Goal: Task Accomplishment & Management: Manage account settings

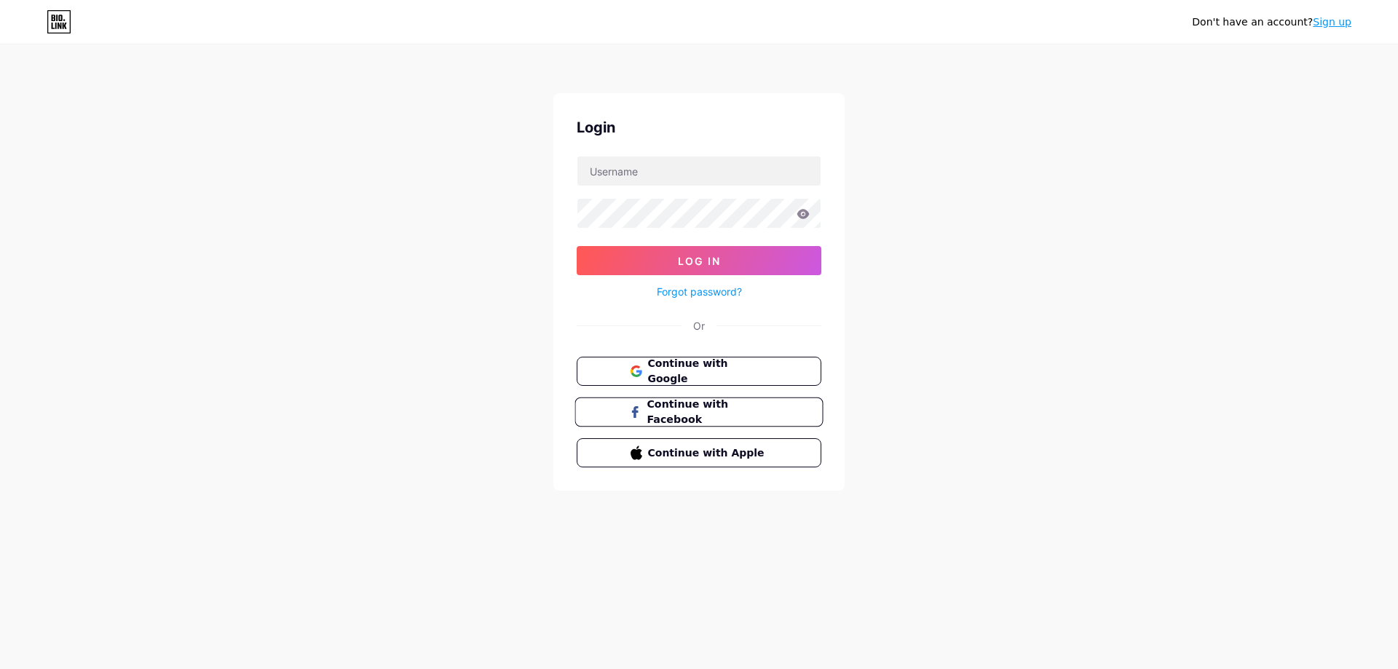
click at [806, 406] on button "Continue with Facebook" at bounding box center [699, 413] width 248 height 30
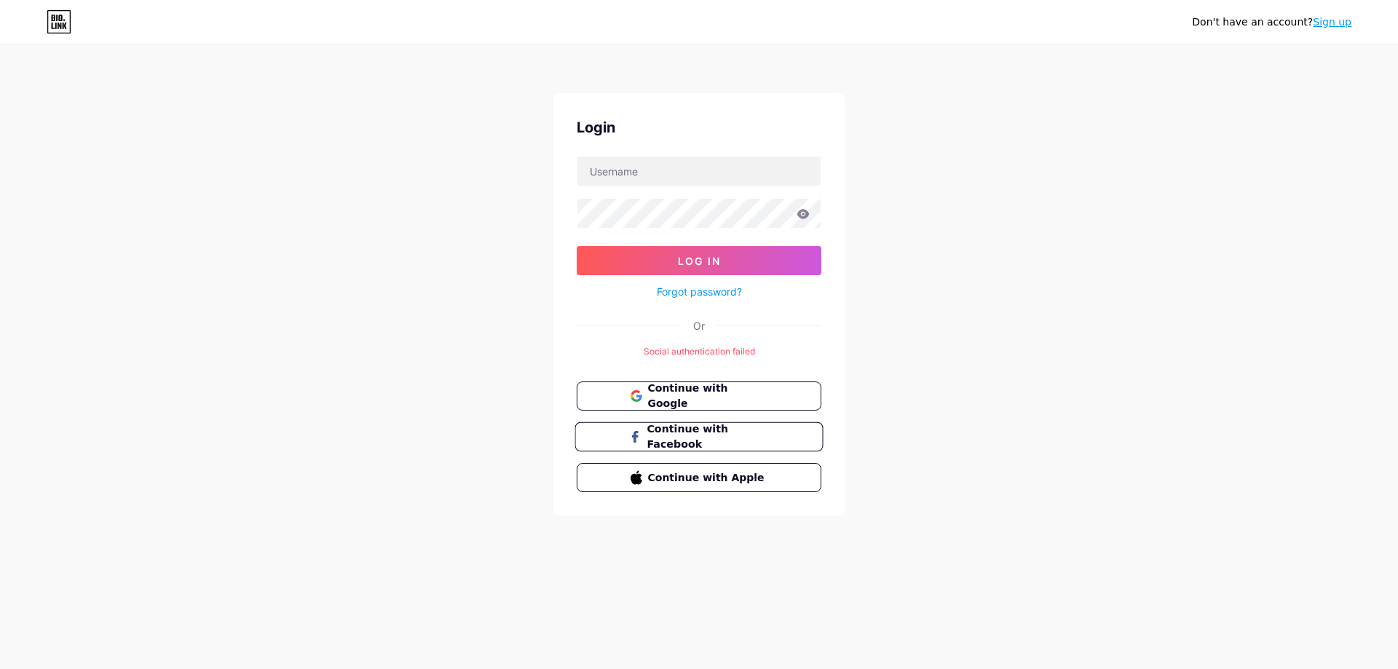
click at [736, 437] on span "Continue with Facebook" at bounding box center [708, 437] width 122 height 31
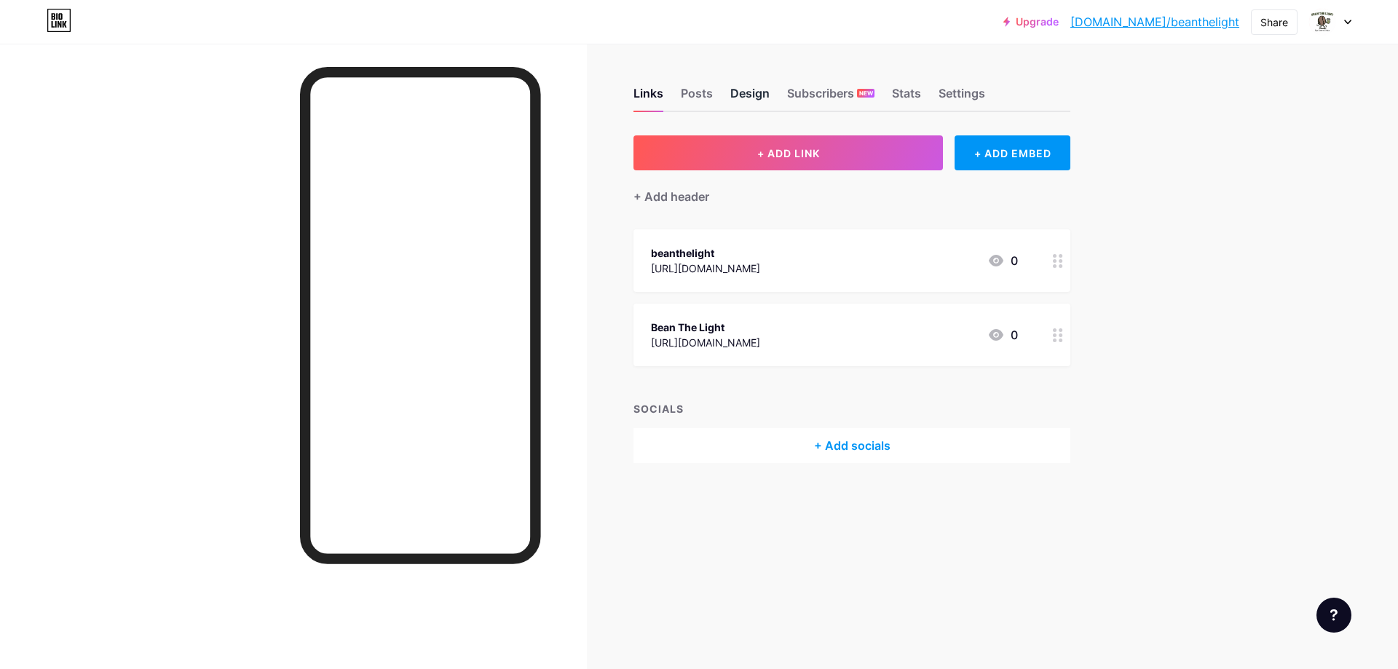
click at [757, 95] on div "Design" at bounding box center [749, 97] width 39 height 26
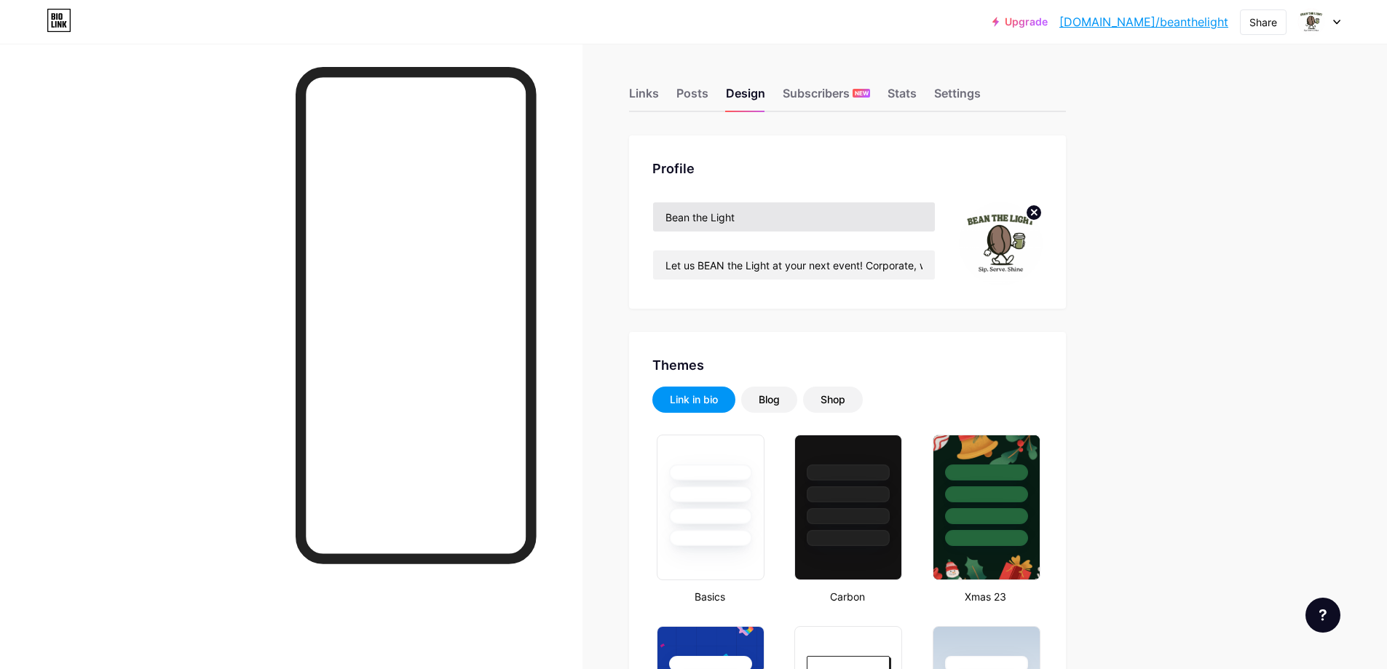
type input "#1b692f"
type input "#ffffff"
click at [1017, 251] on img at bounding box center [1001, 244] width 84 height 84
click at [1037, 210] on icon at bounding box center [1034, 212] width 5 height 5
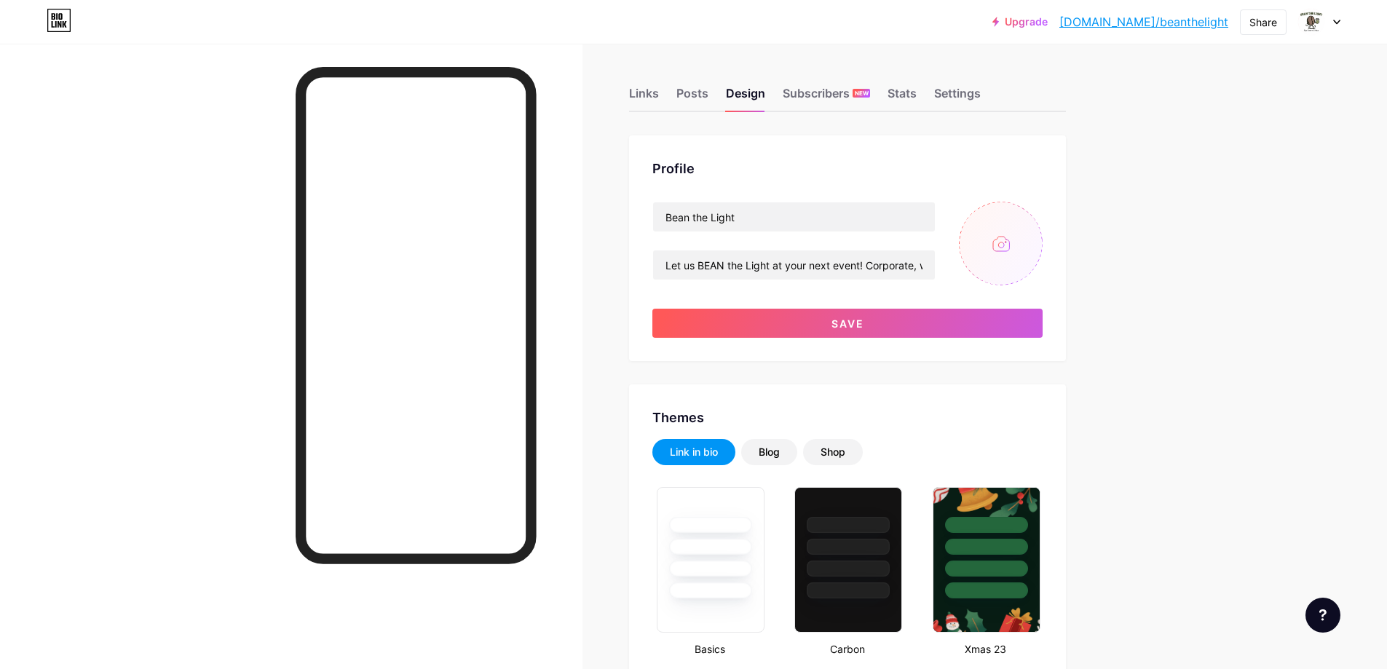
click at [1020, 251] on input "file" at bounding box center [1001, 244] width 84 height 84
type input "C:\fakepath\LOGO (F!!!) (2).png"
click at [1009, 251] on img at bounding box center [1001, 244] width 84 height 84
click at [1042, 206] on circle at bounding box center [1034, 213] width 16 height 16
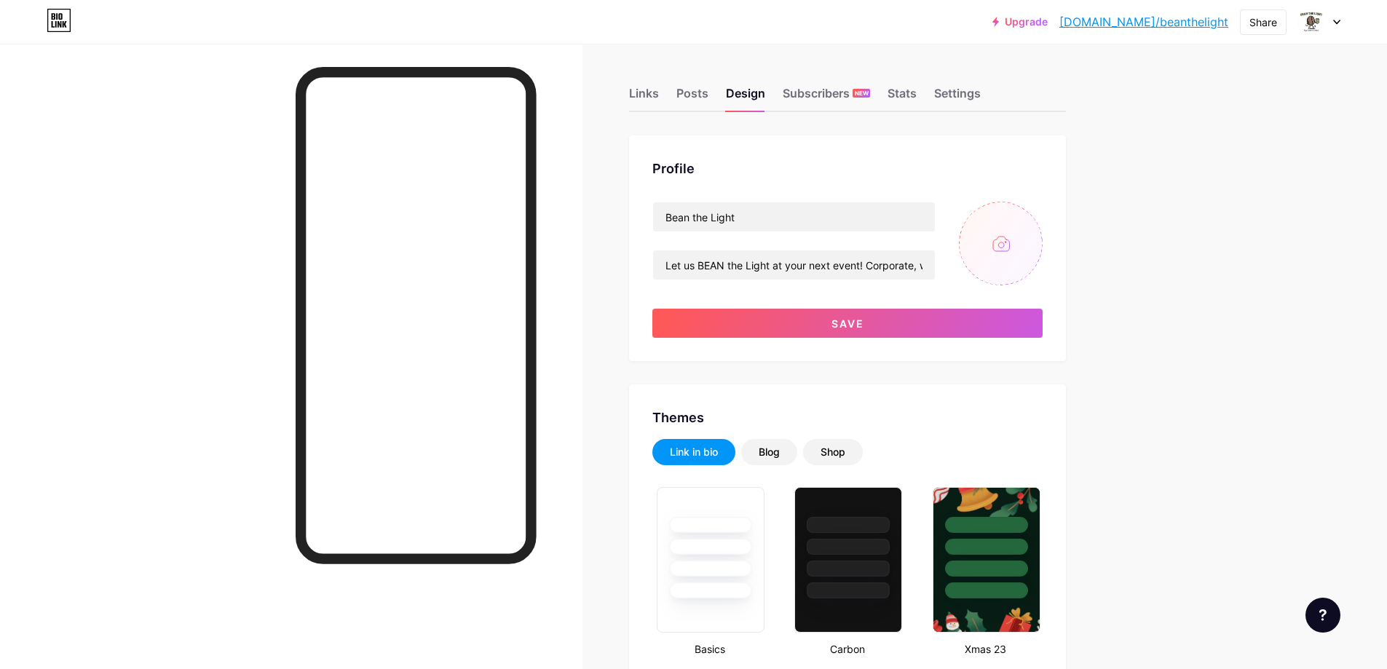
click at [1028, 235] on input "file" at bounding box center [1001, 244] width 84 height 84
type input "C:\fakepath\LOGO (F!!!) (3).png"
click at [702, 218] on input "Bean the Light" at bounding box center [794, 216] width 282 height 29
drag, startPoint x: 768, startPoint y: 216, endPoint x: 575, endPoint y: 218, distance: 193.7
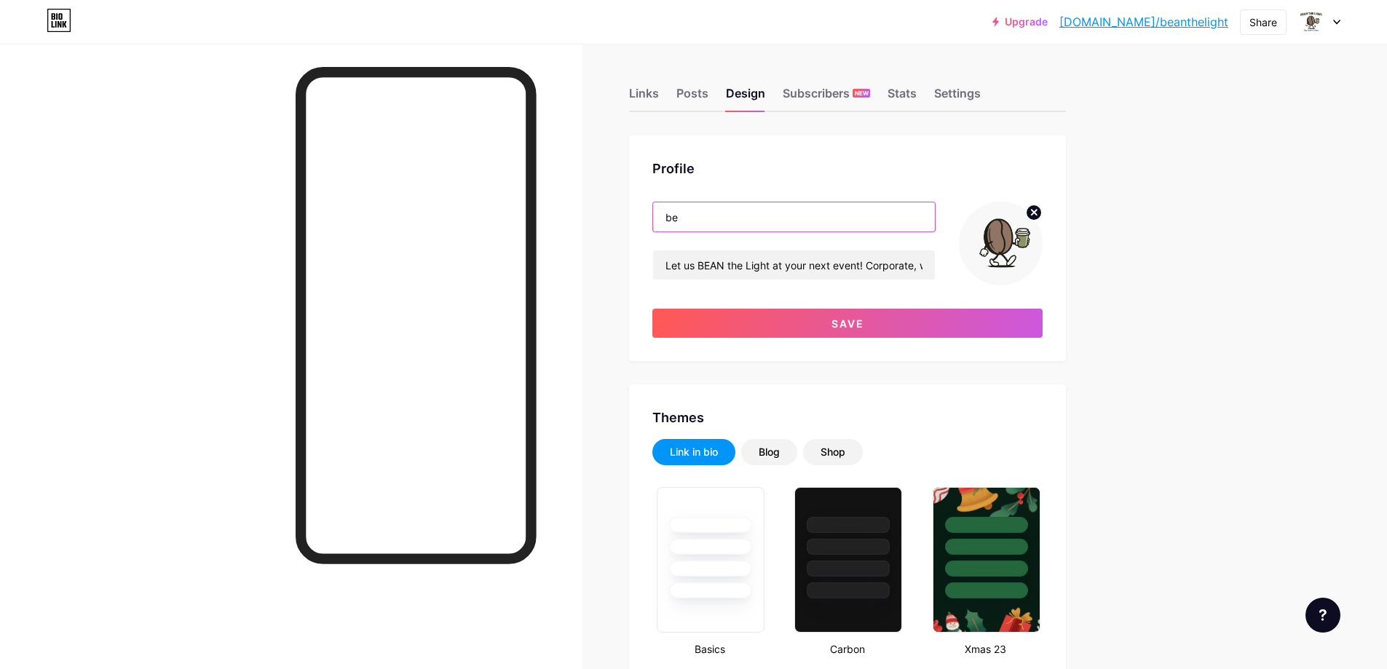
type input "b"
type input "BEAN THE LIGHT"
click at [816, 175] on div "Profile" at bounding box center [848, 169] width 390 height 20
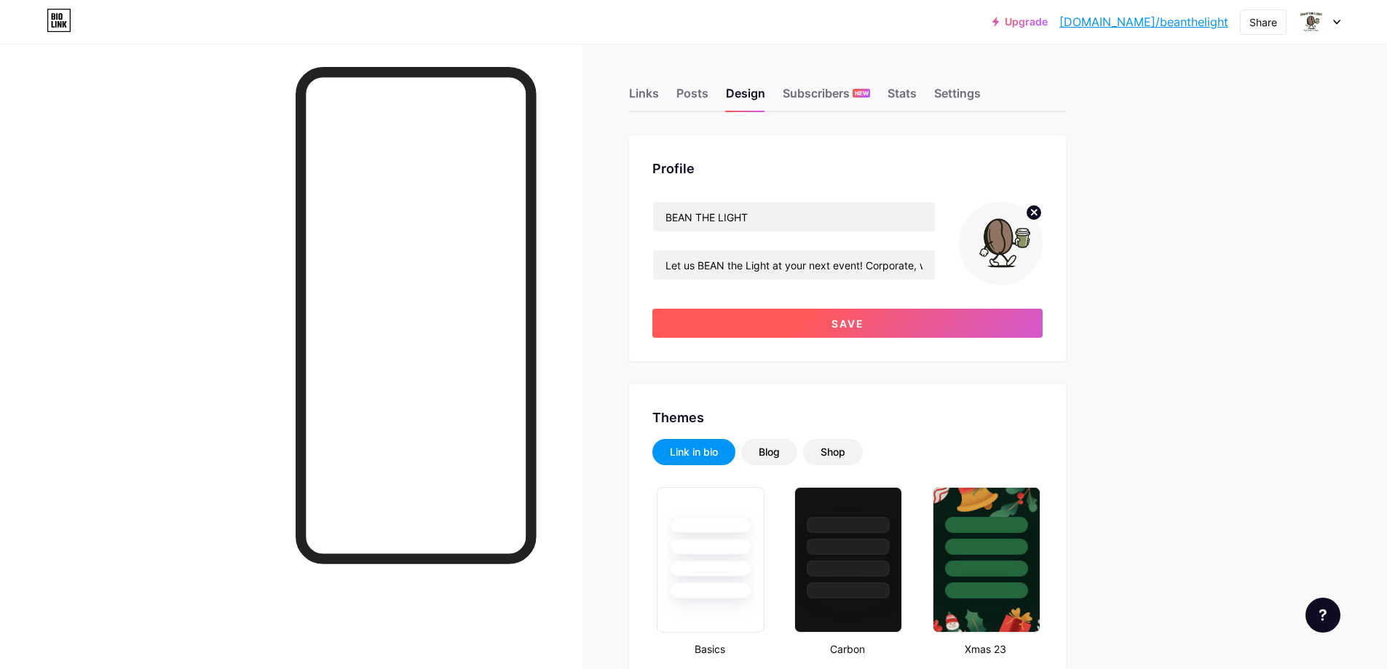
click at [850, 318] on span "Save" at bounding box center [848, 324] width 33 height 12
type input "#1b692f"
type input "#ffffff"
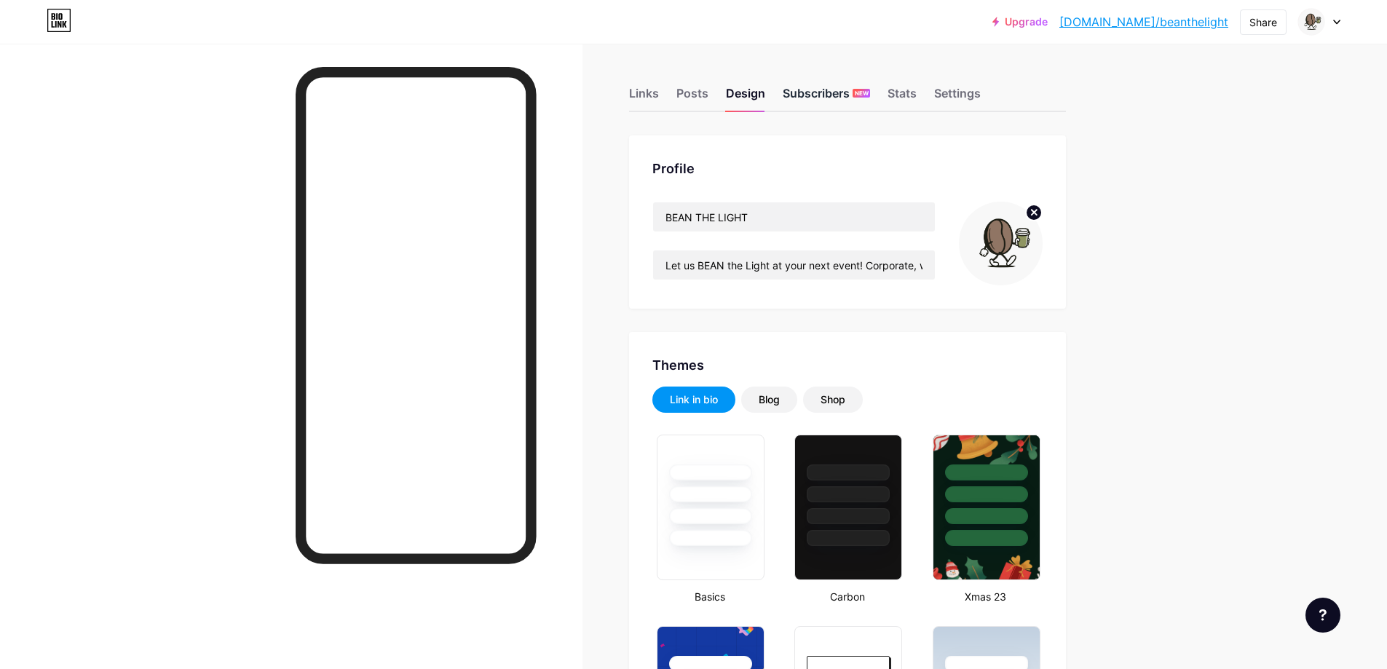
click at [824, 92] on div "Subscribers NEW" at bounding box center [826, 97] width 87 height 26
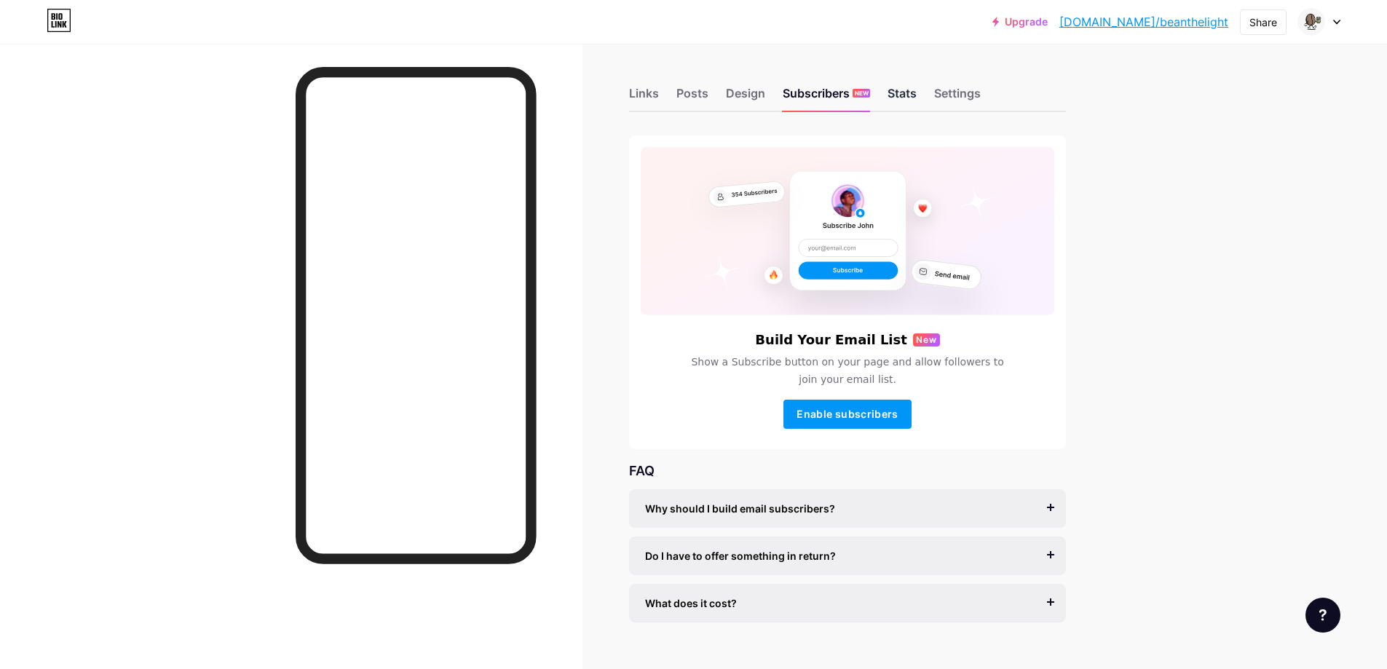
click at [908, 95] on div "Stats" at bounding box center [902, 97] width 29 height 26
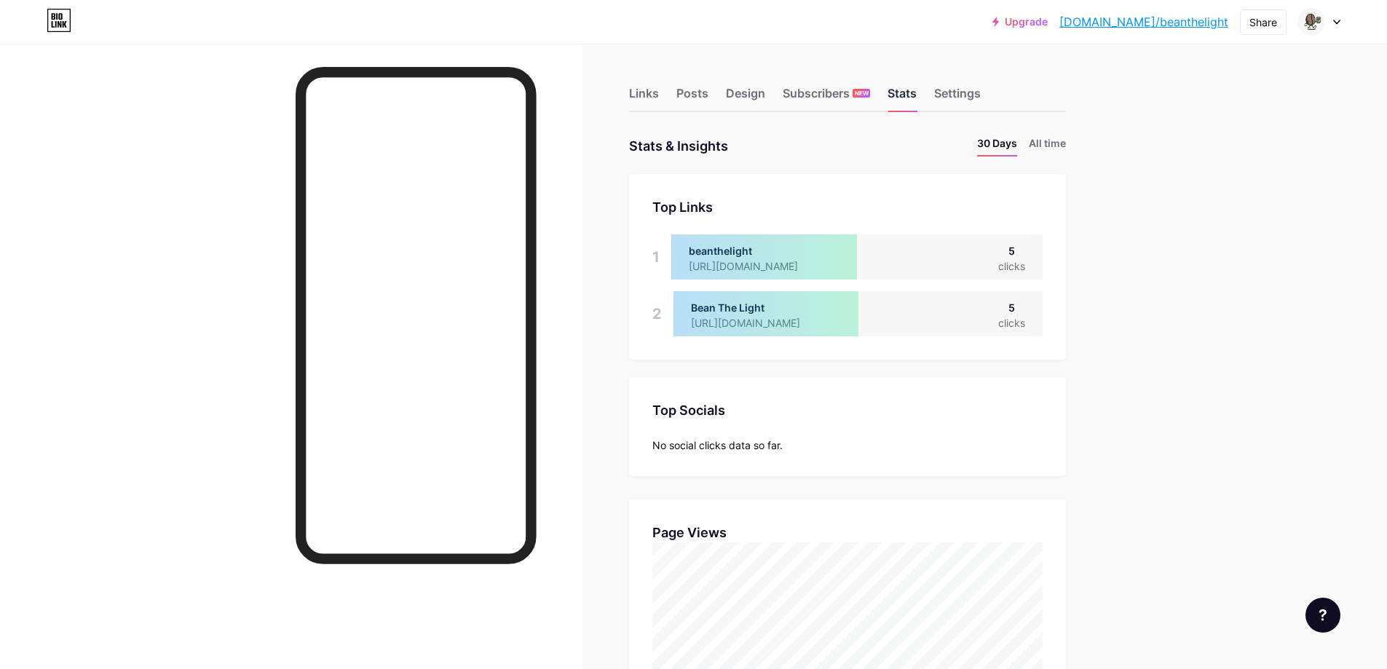
scroll to position [669, 1387]
click at [741, 98] on div "Design" at bounding box center [745, 97] width 39 height 26
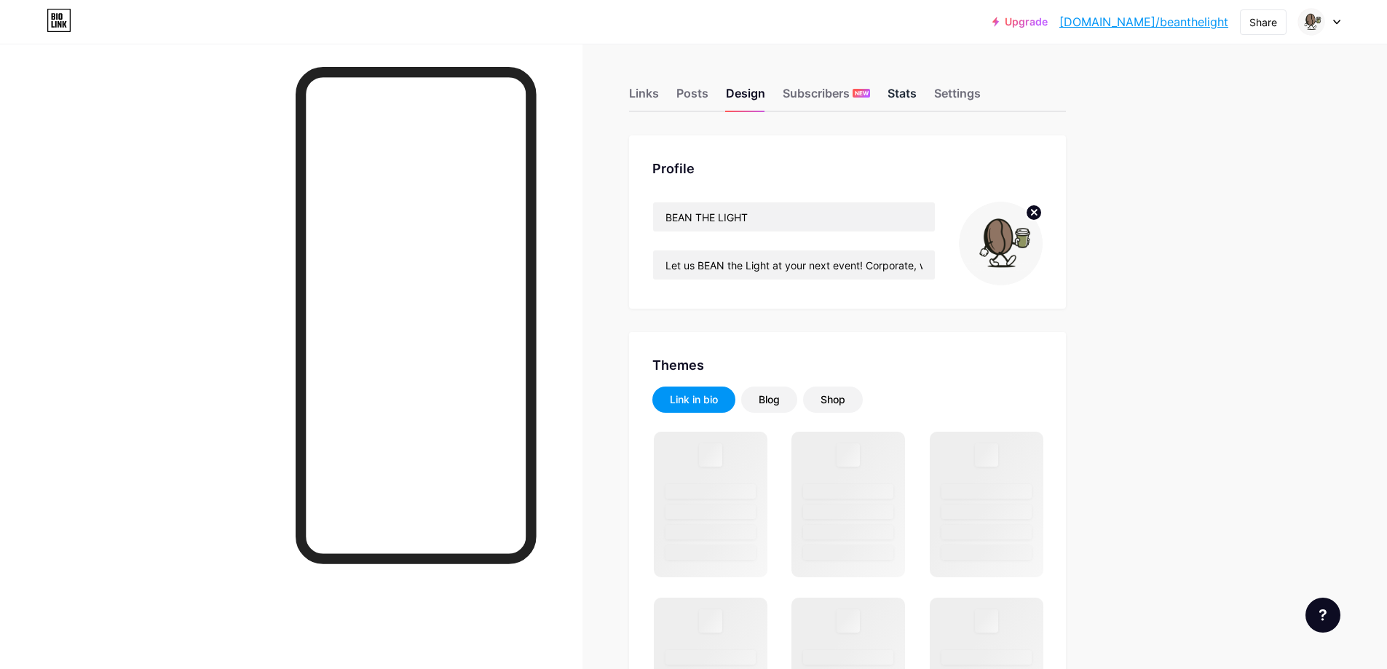
click at [906, 95] on div "Stats" at bounding box center [902, 97] width 29 height 26
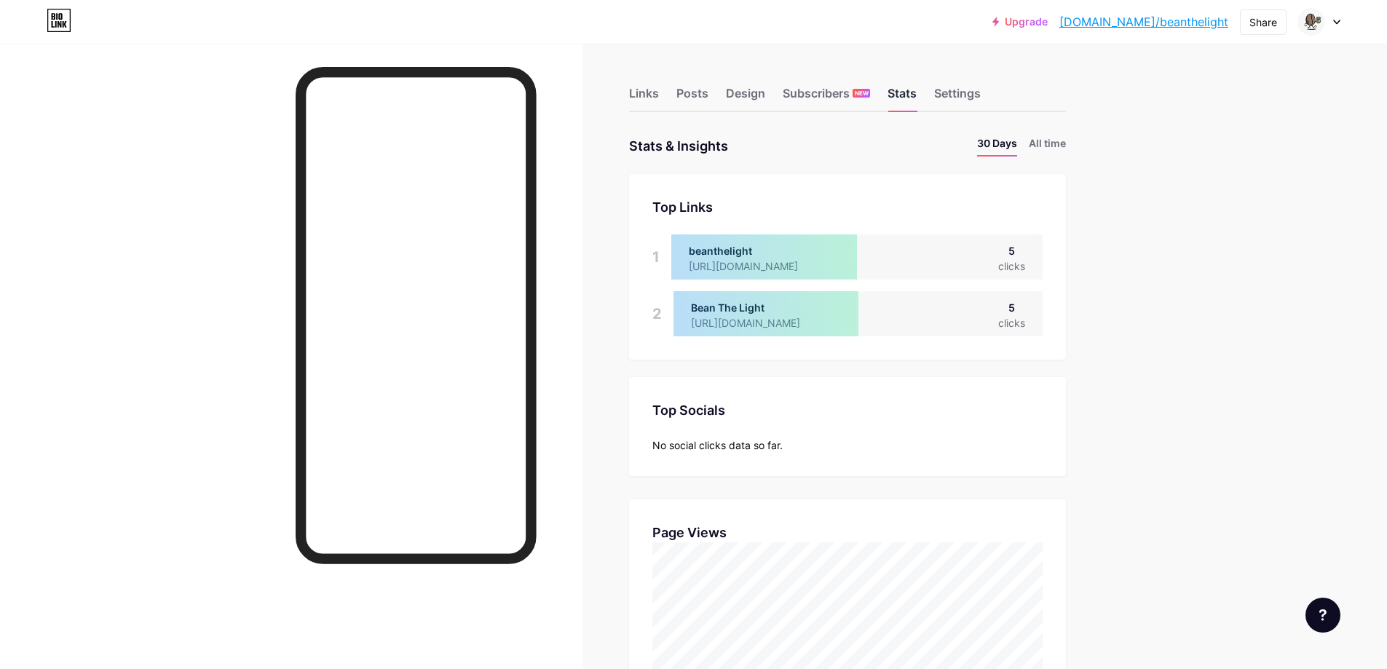
scroll to position [669, 1387]
click at [722, 85] on div "Links Posts Design Subscribers NEW Stats Settings" at bounding box center [847, 86] width 437 height 51
click at [735, 87] on div "Design" at bounding box center [745, 97] width 39 height 26
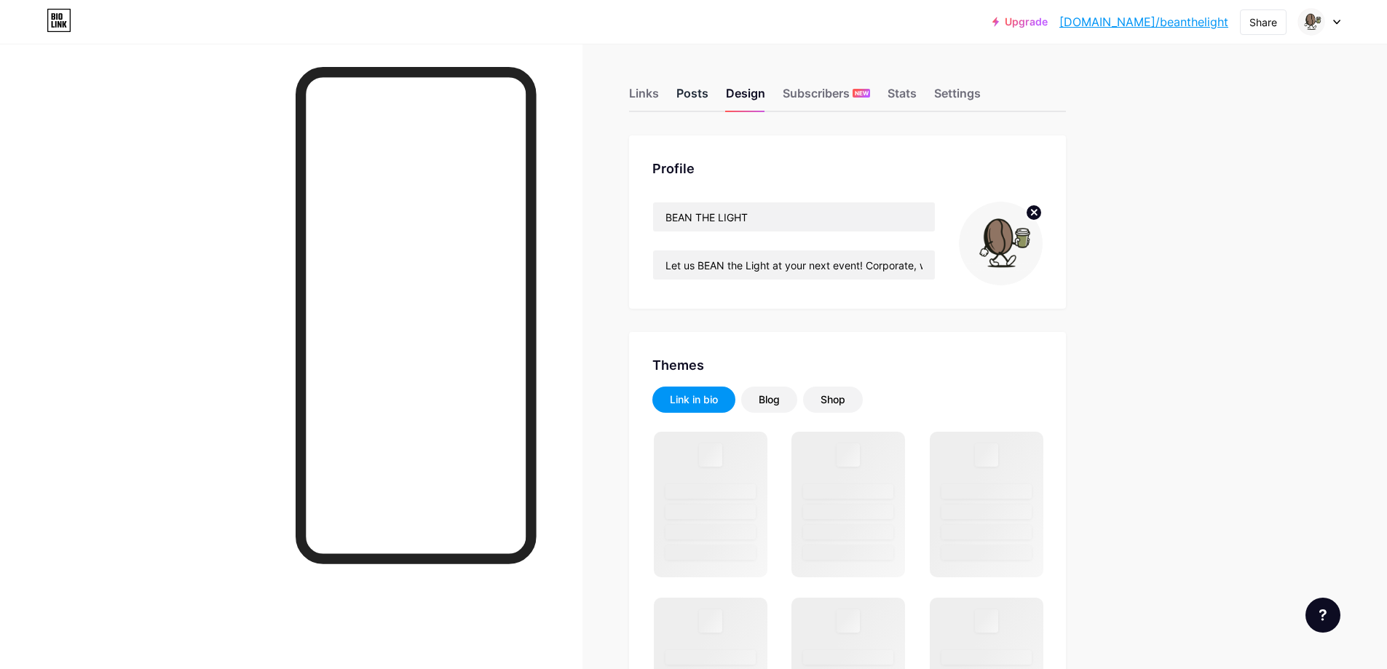
click at [685, 92] on div "Posts" at bounding box center [693, 97] width 32 height 26
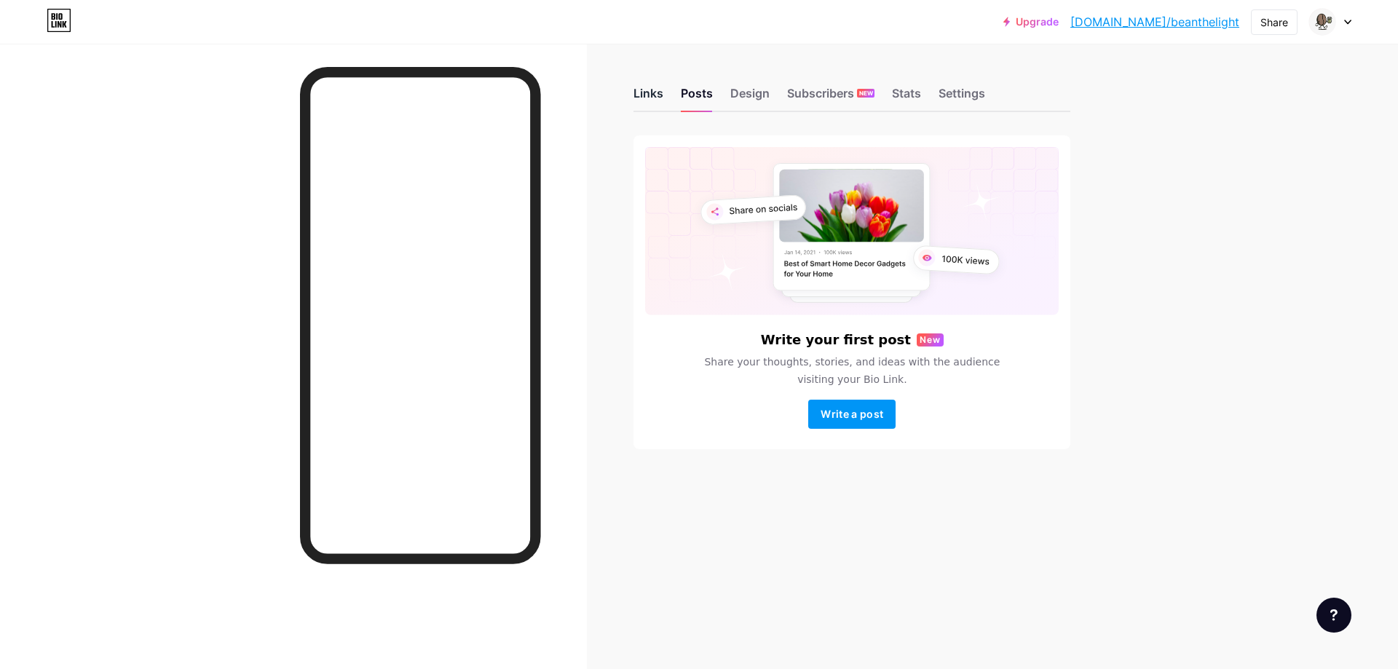
click at [651, 98] on div "Links" at bounding box center [649, 97] width 30 height 26
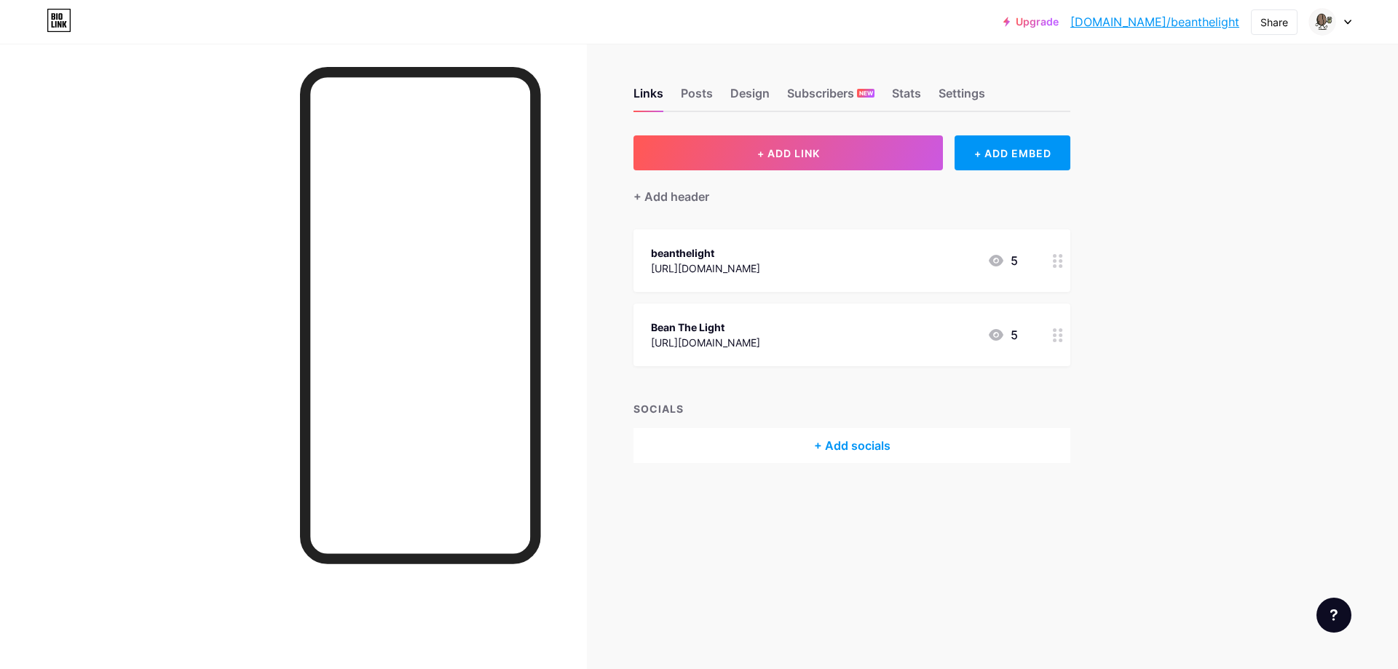
click at [1000, 90] on div "Links Posts Design Subscribers NEW Stats Settings" at bounding box center [852, 86] width 437 height 51
click at [962, 90] on div "Settings" at bounding box center [962, 97] width 47 height 26
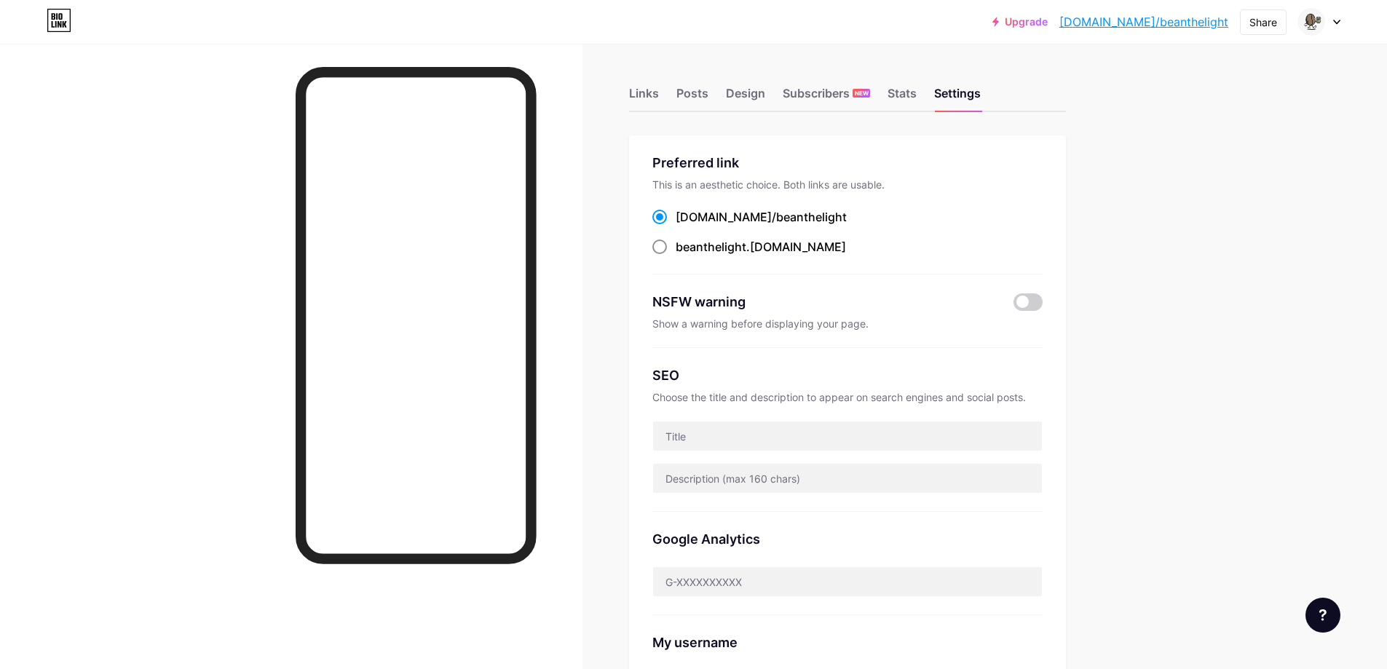
click at [666, 248] on span at bounding box center [660, 247] width 15 height 15
click at [676, 256] on input "beanthelight .[DOMAIN_NAME]" at bounding box center [680, 260] width 9 height 9
radio input "true"
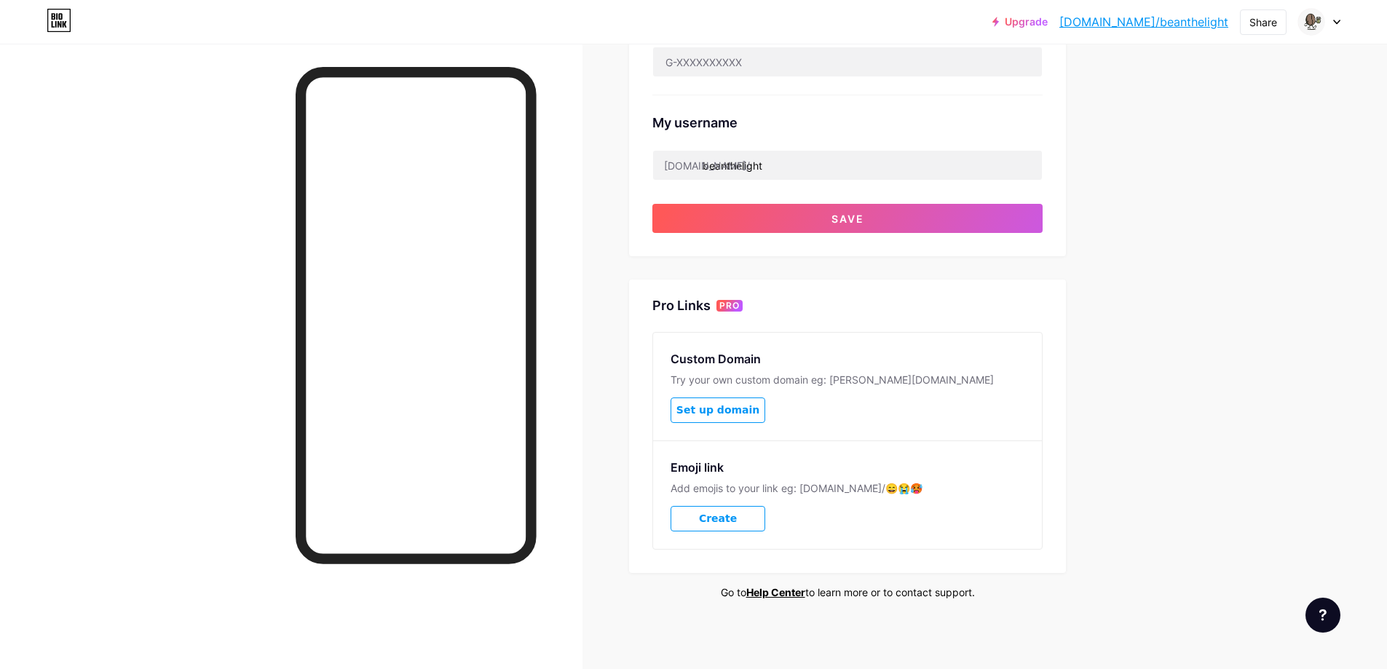
scroll to position [522, 0]
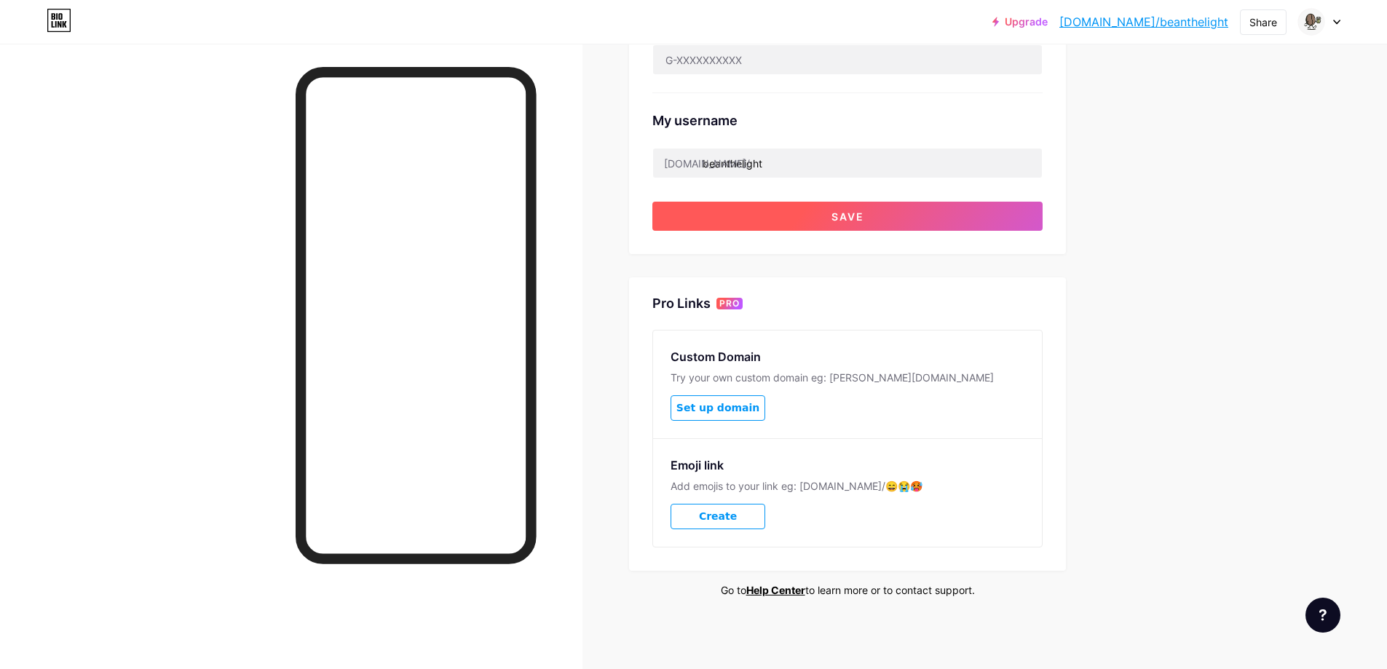
click at [893, 215] on button "Save" at bounding box center [848, 216] width 390 height 29
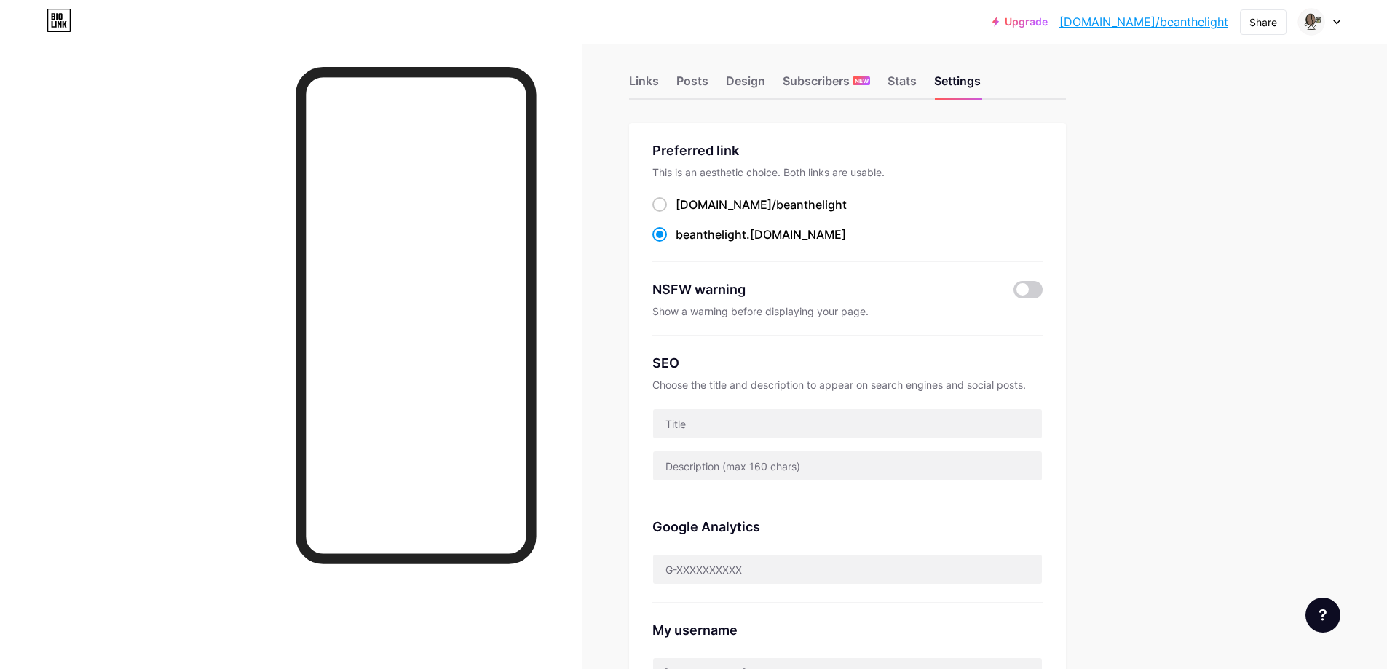
scroll to position [0, 0]
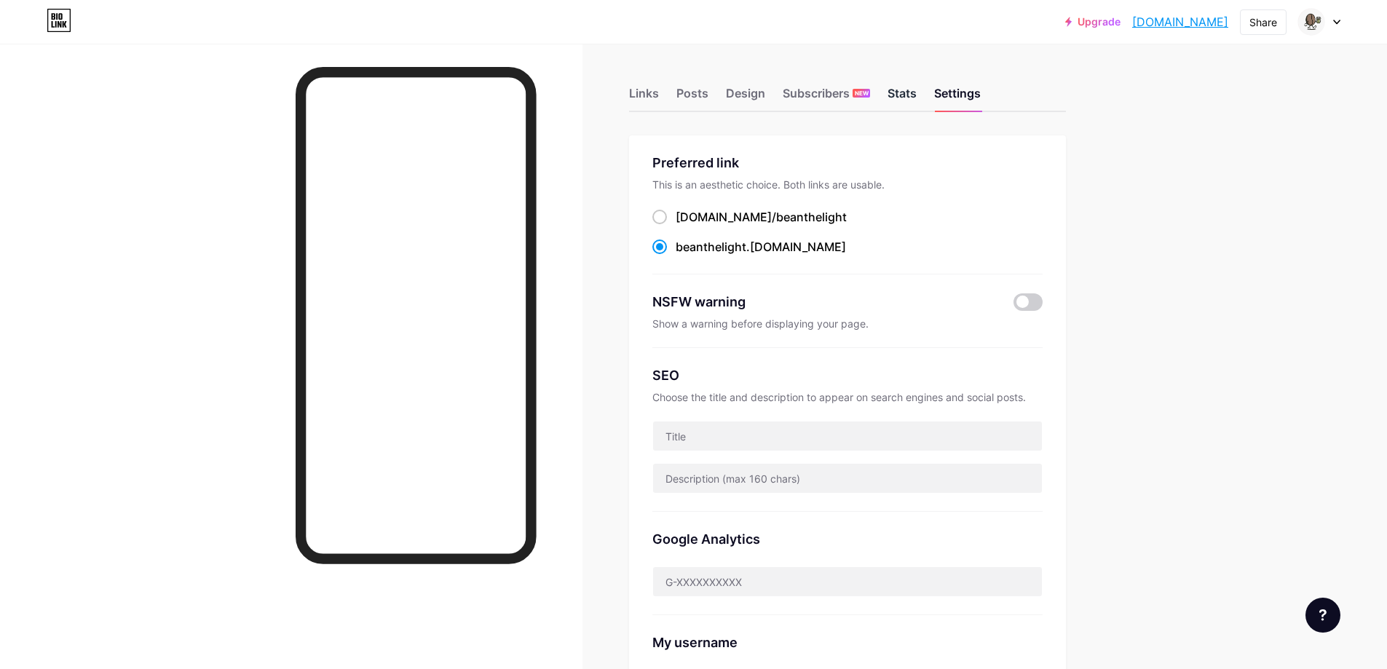
click at [917, 87] on div "Stats" at bounding box center [902, 97] width 29 height 26
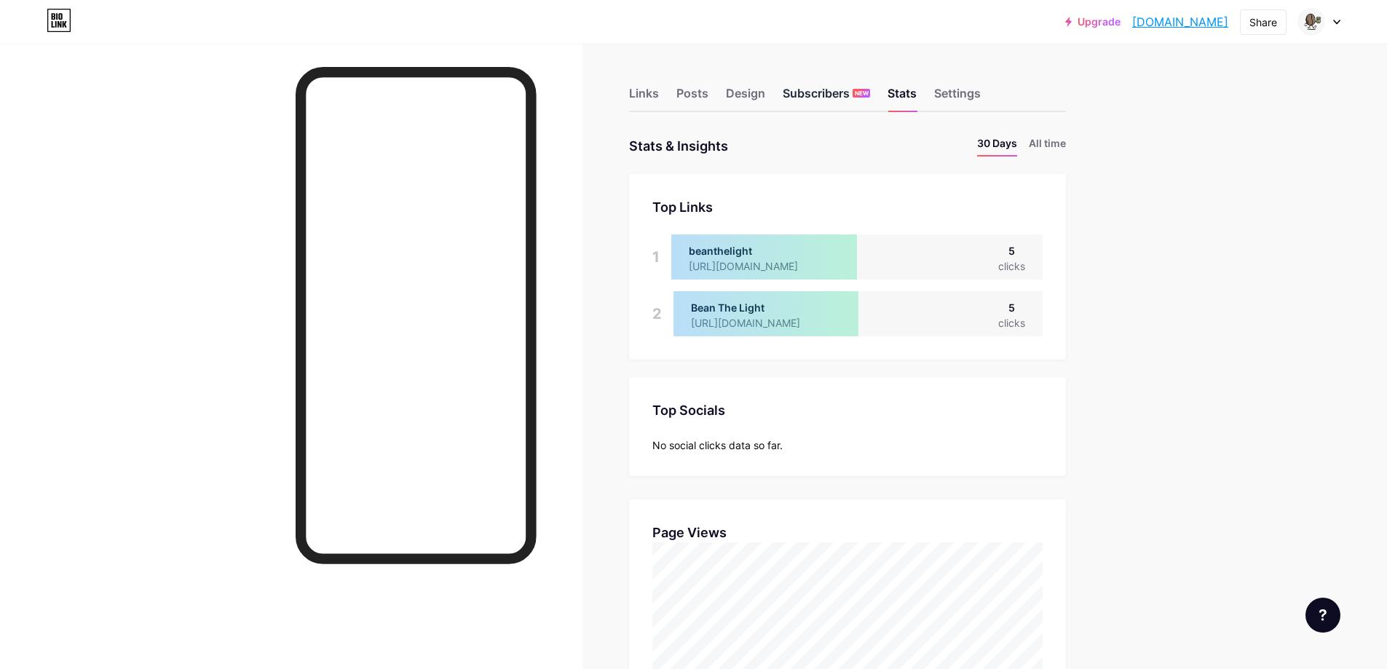
scroll to position [669, 1387]
click at [843, 90] on div "Subscribers NEW" at bounding box center [826, 97] width 87 height 26
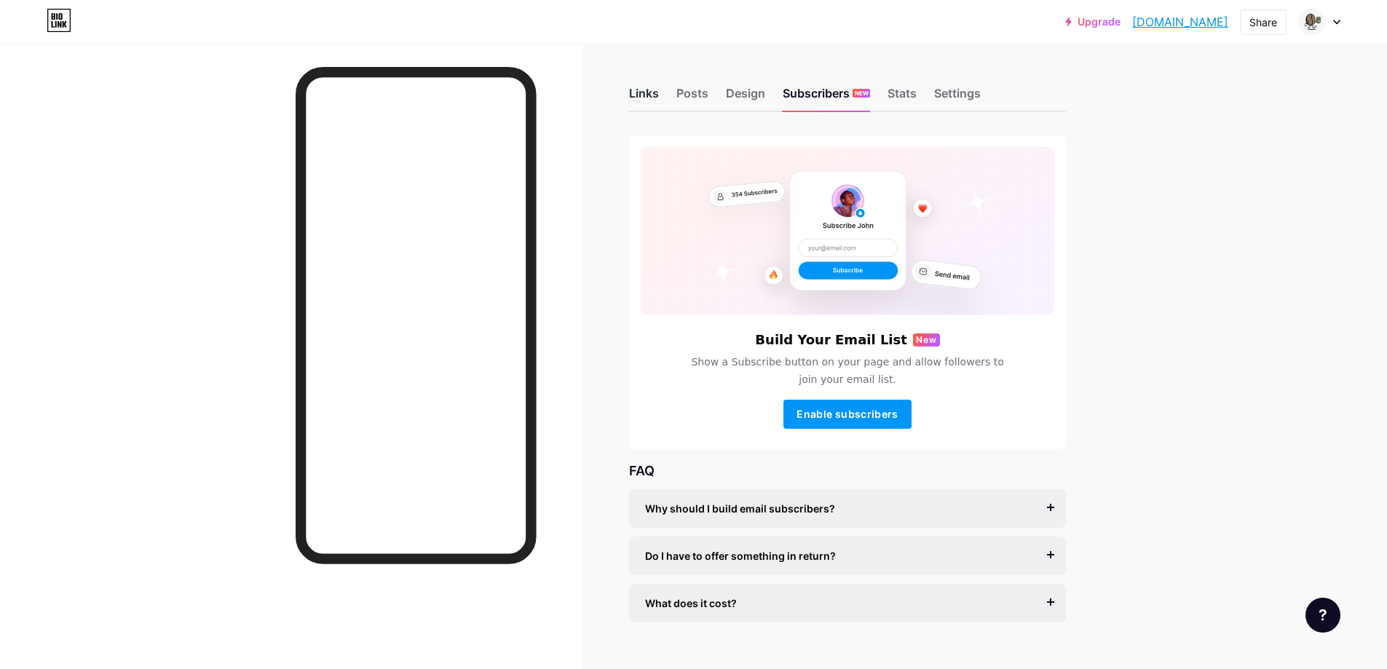
click at [654, 92] on div "Links" at bounding box center [644, 97] width 30 height 26
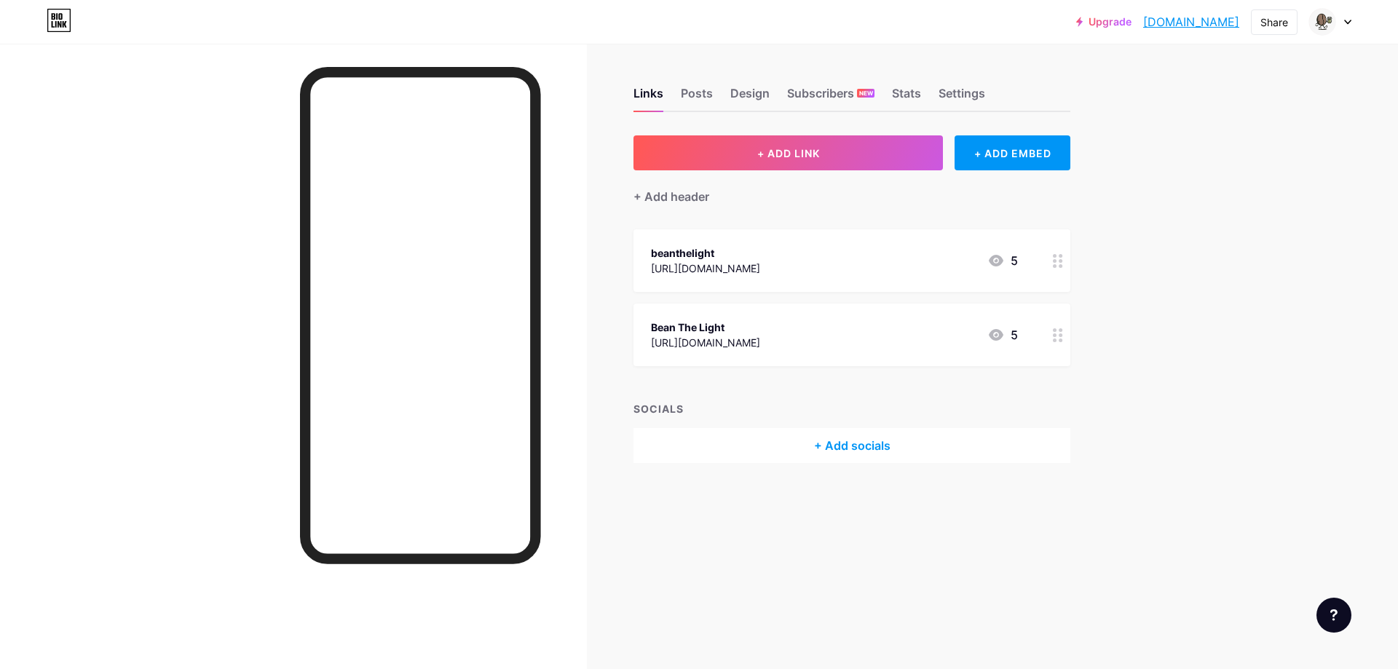
click at [1337, 26] on div at bounding box center [1330, 22] width 42 height 26
click at [1283, 166] on link "Account settings" at bounding box center [1260, 165] width 181 height 39
click at [701, 90] on div "Posts" at bounding box center [697, 97] width 32 height 26
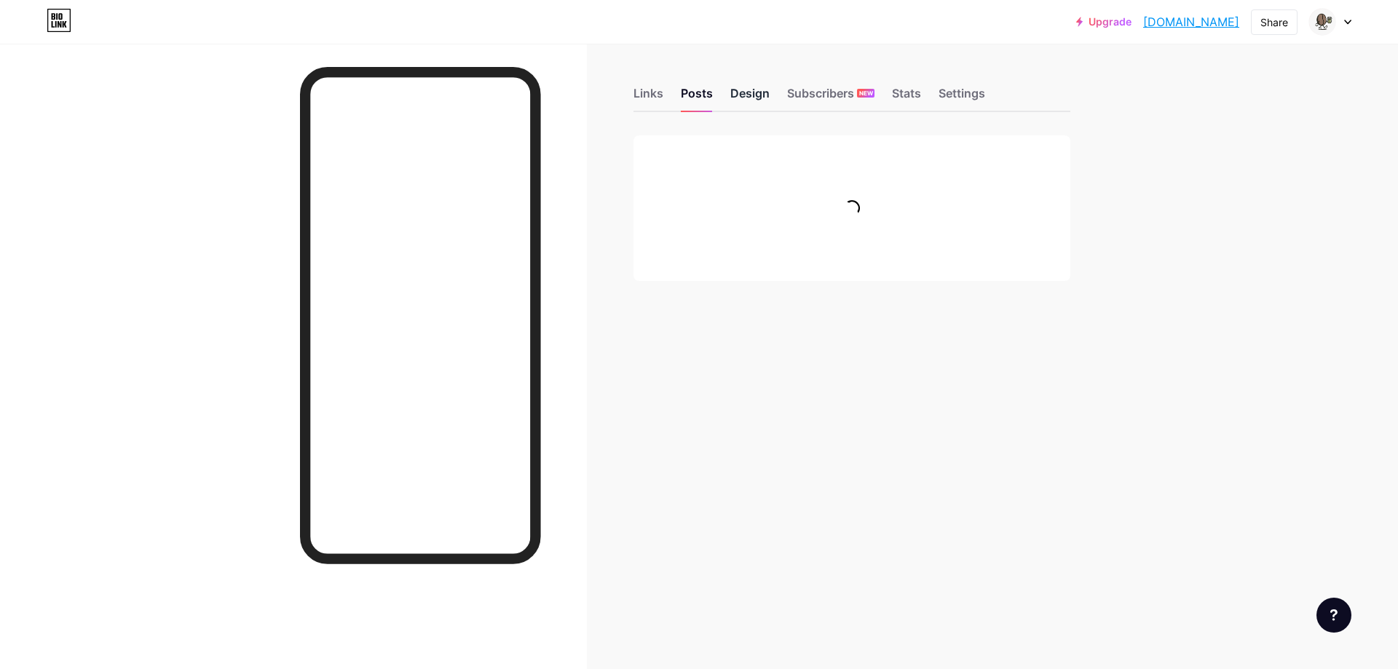
click at [754, 87] on div "Design" at bounding box center [749, 97] width 39 height 26
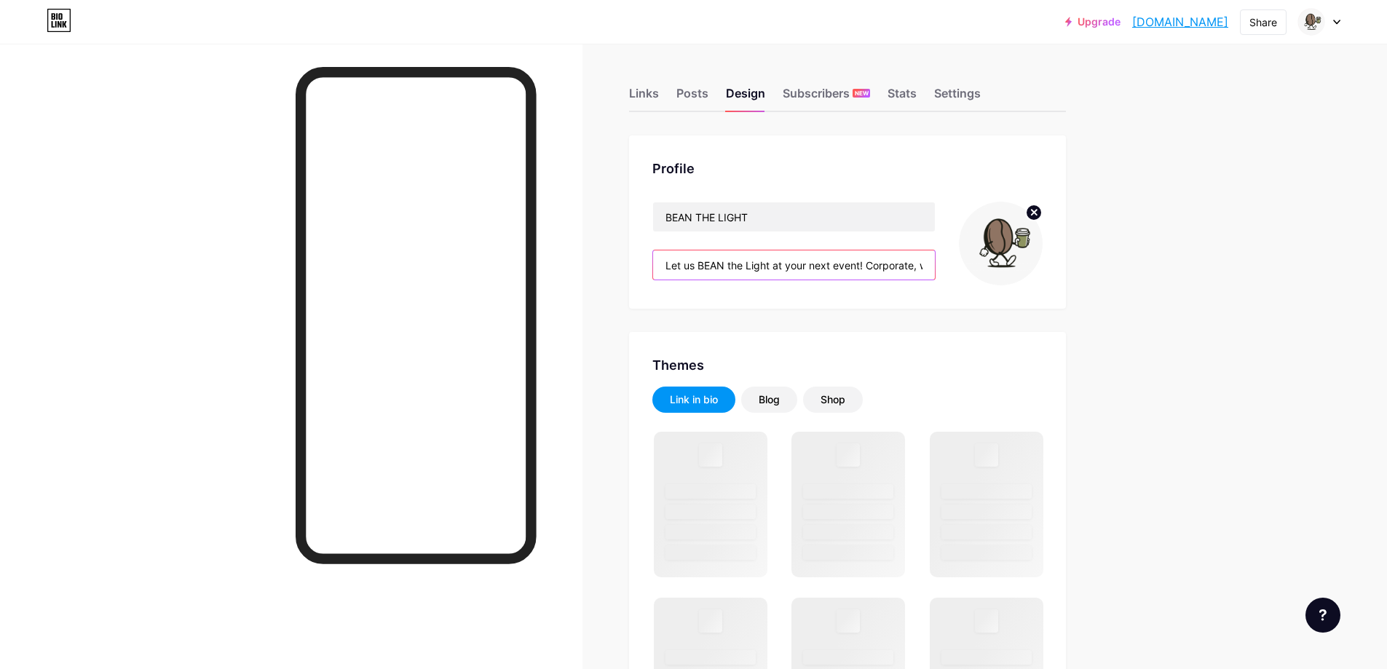
click at [792, 261] on input "Let us BEAN the Light at your next event! Corporate, weddings, birthdays - we'v…" at bounding box center [794, 265] width 282 height 29
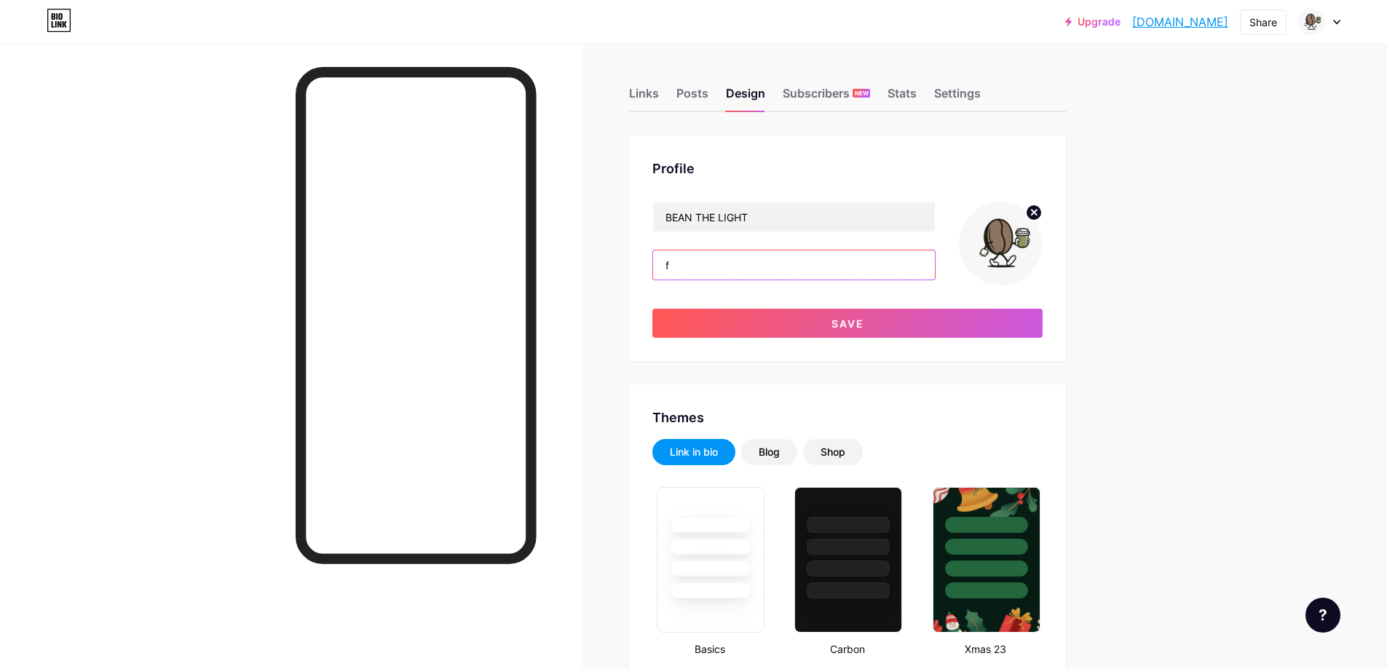
type input "fo"
type input "#1b692f"
type input "#ffffff"
type input "f"
click at [672, 263] on input "Follow us on our Socials!" at bounding box center [794, 265] width 282 height 29
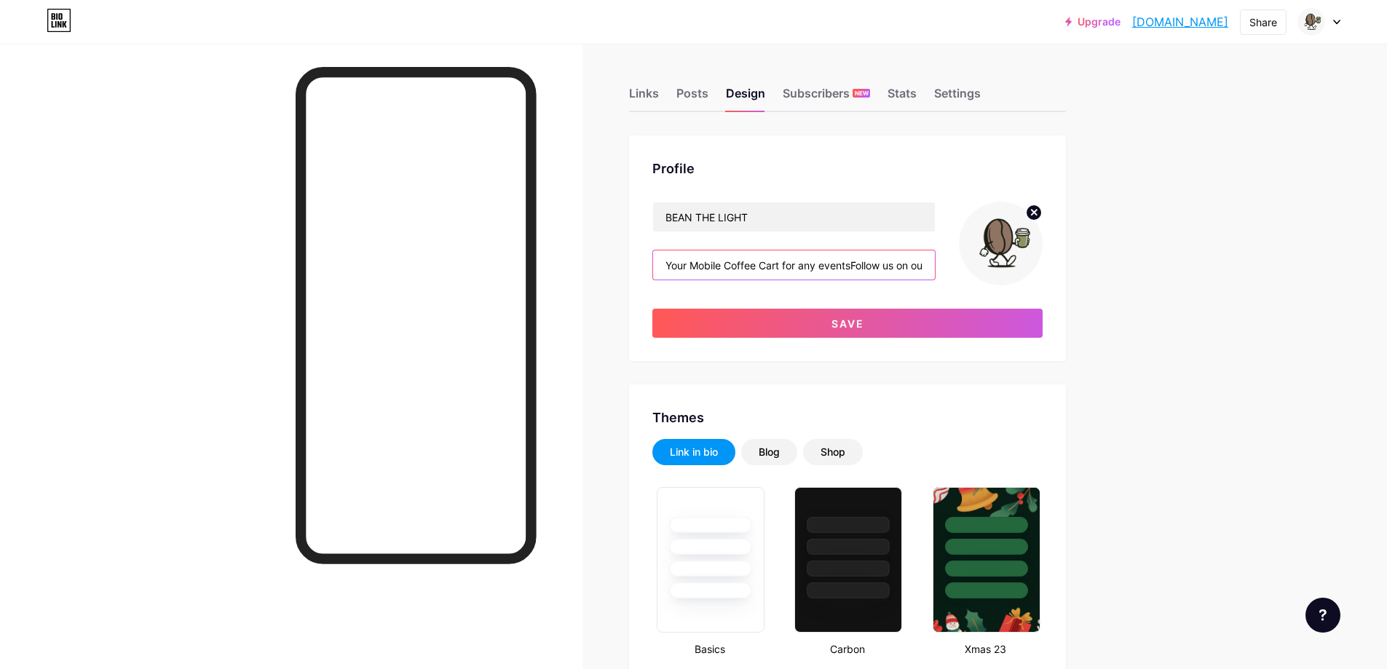
drag, startPoint x: 856, startPoint y: 266, endPoint x: 655, endPoint y: 274, distance: 201.2
click at [655, 274] on div "Profile BEAN THE LIGHT Your Mobile Coffee Cart for any eventsFollow us on our S…" at bounding box center [847, 248] width 437 height 226
paste input "event, our intent — perfect coffee spent."
click at [734, 264] on input "Your event, our intent — perfect coffee spent.Follow us on our Socials!" at bounding box center [794, 265] width 282 height 29
click at [894, 267] on input "Your event, Our intent — perfect coffee spent.Follow us on our Socials!" at bounding box center [794, 265] width 282 height 29
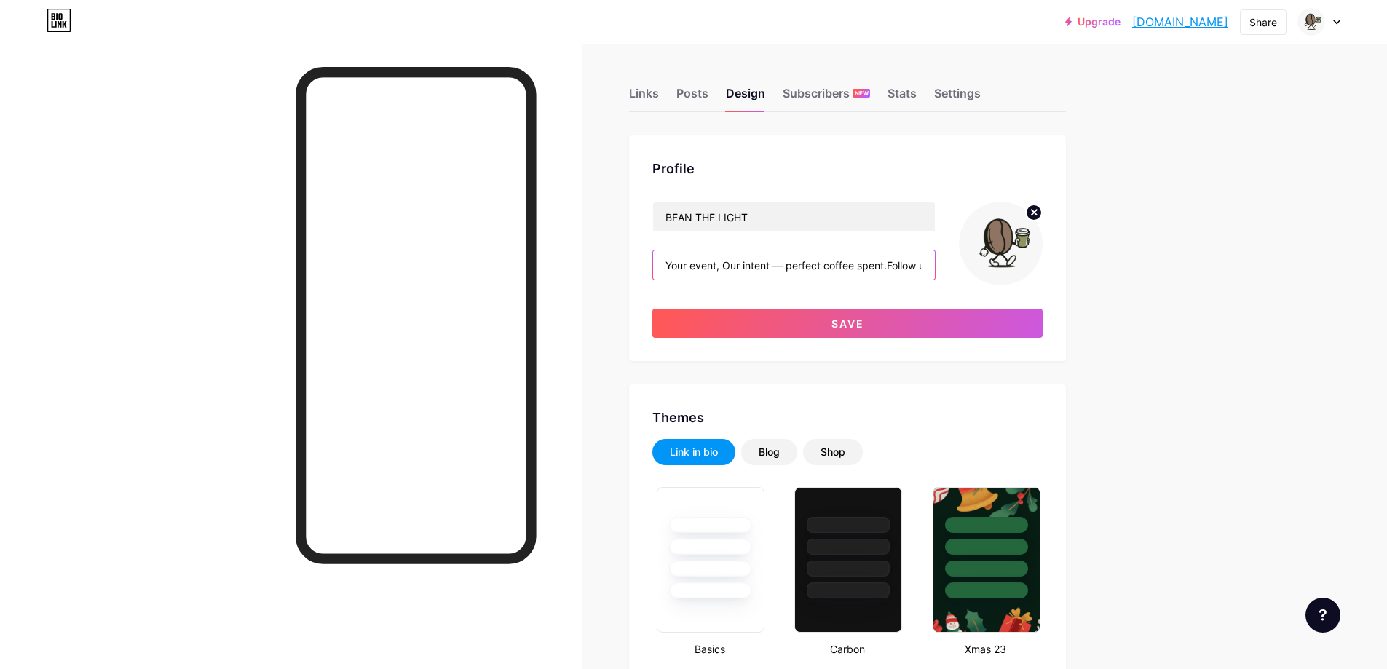
type input "Your event, Our intent — perfect coffee spent.Follow us on our Socials!"
click at [815, 261] on input "Your event, Our intent — perfect coffee spent.Follow us on our Socials!" at bounding box center [794, 265] width 282 height 29
paste input "Your event, Our intent — perfect coffee spent. Follow us on our Socials!"
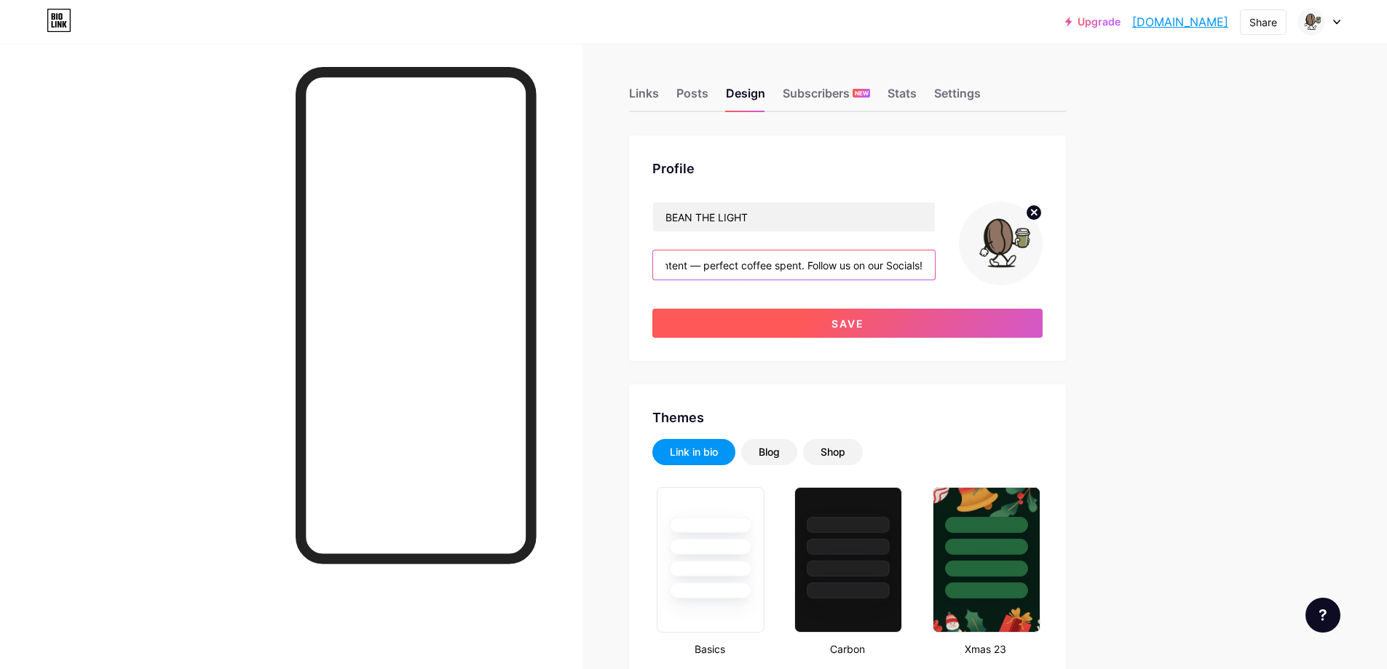
type input "Your event, Our intent — perfect coffee spent. Follow us on our Socials!"
click at [787, 327] on button "Save" at bounding box center [848, 323] width 390 height 29
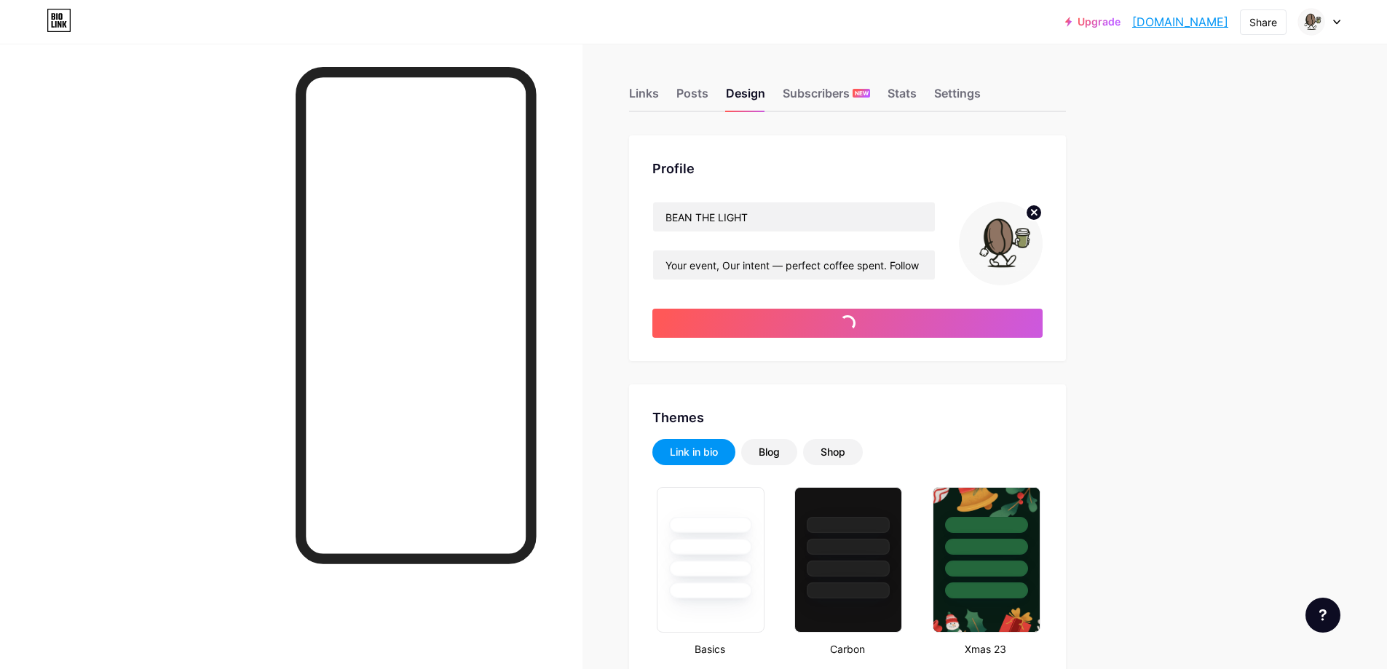
type input "#1b692f"
type input "#ffffff"
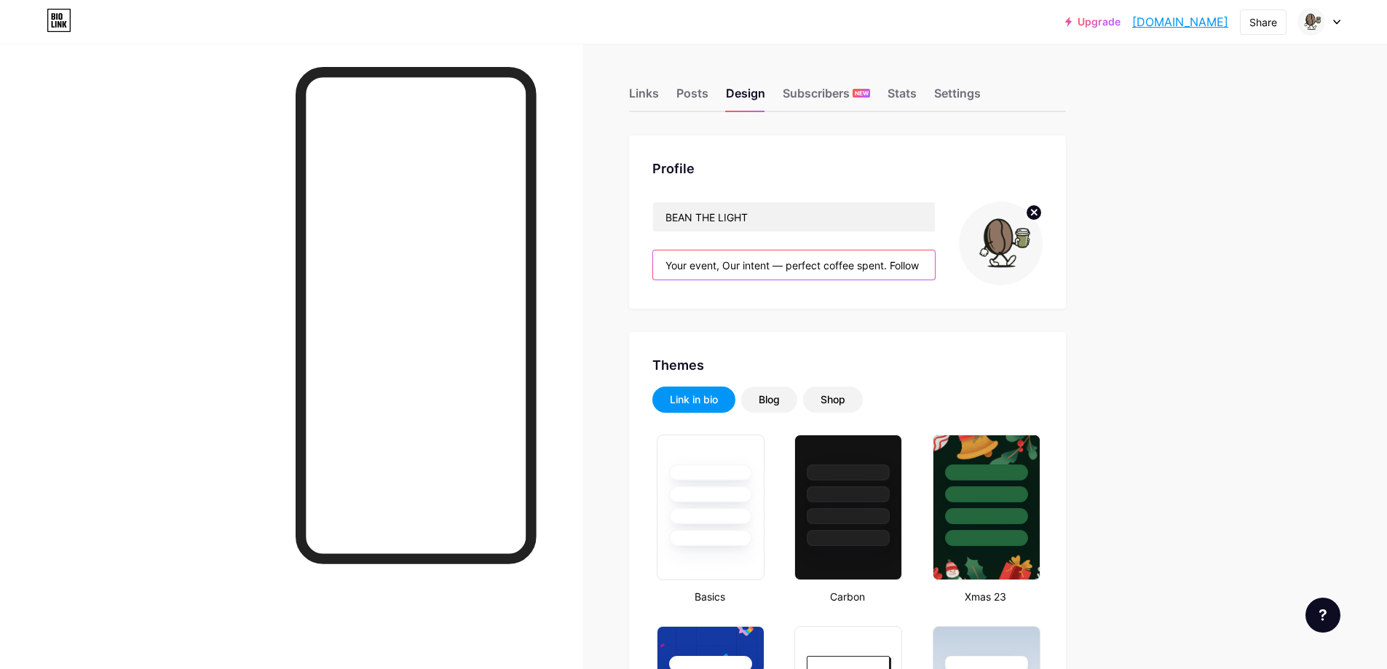
drag, startPoint x: 792, startPoint y: 269, endPoint x: 775, endPoint y: 271, distance: 17.6
click at [775, 271] on input "Your event, Our intent — perfect coffee spent. Follow us on our Socials!" at bounding box center [794, 265] width 282 height 29
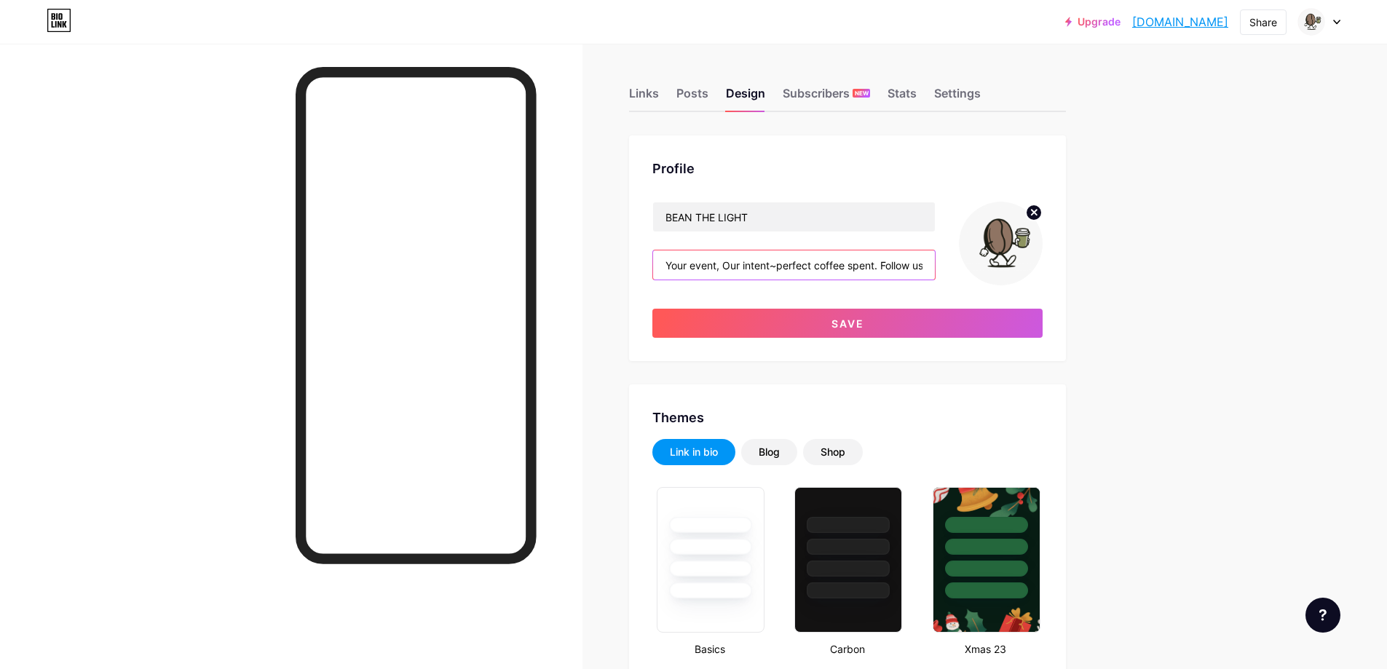
click at [787, 264] on input "Your event, Our intent~perfect coffee spent. Follow us on our Socials!" at bounding box center [794, 265] width 282 height 29
type input "Your event, Our intent~ Perfect coffee spent. Follow us on our Socials!"
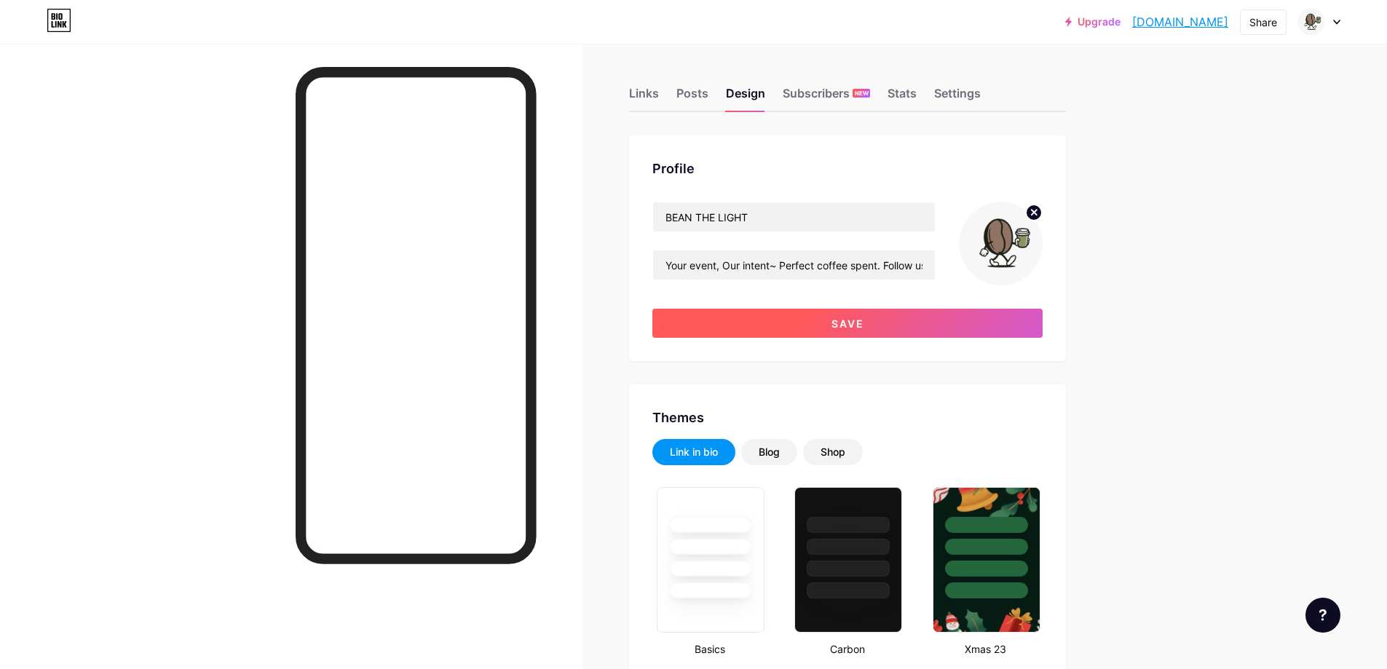
click at [874, 330] on button "Save" at bounding box center [848, 323] width 390 height 29
type input "#1b692f"
type input "#ffffff"
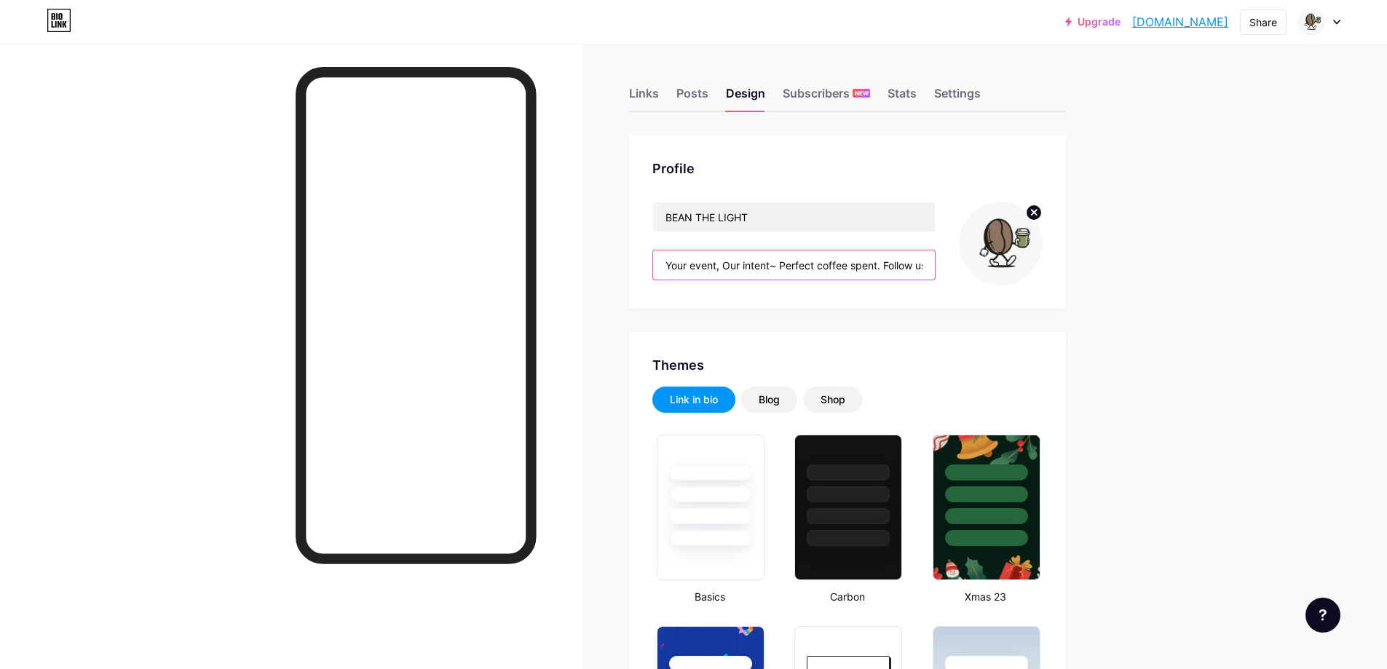
drag, startPoint x: 782, startPoint y: 264, endPoint x: 775, endPoint y: 266, distance: 7.6
click at [775, 266] on input "Your event, Our intent~ Perfect coffee spent. Follow us on our Socials!" at bounding box center [794, 265] width 282 height 29
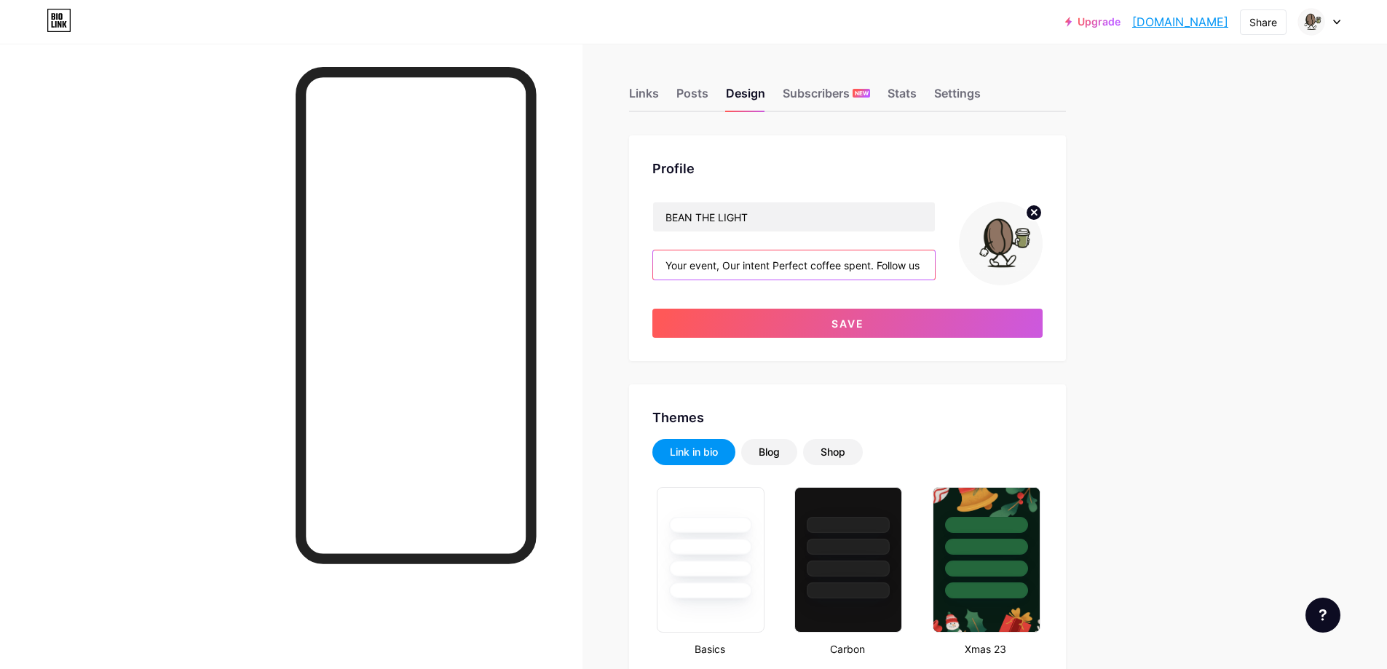
click at [779, 266] on input "Your event, Our intent Perfect coffee spent. Follow us on our Socials!" at bounding box center [794, 265] width 282 height 29
paste input "—"
click at [792, 266] on input "Your event, Our intent—Perfect coffee spent. Follow us on our Socials!" at bounding box center [794, 265] width 282 height 29
type input "Your event, Our intent—perfect coffee spent. Follow us on our Socials!"
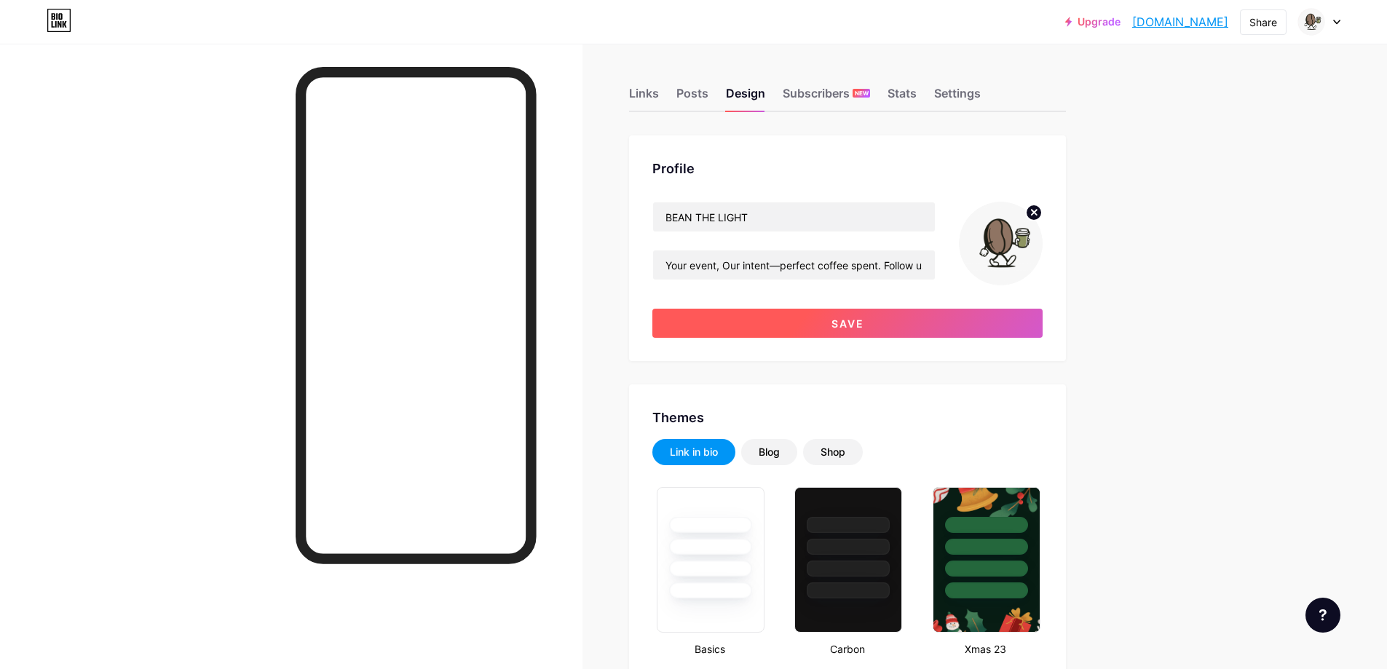
click at [731, 322] on button "Save" at bounding box center [848, 323] width 390 height 29
type input "#1b692f"
type input "#ffffff"
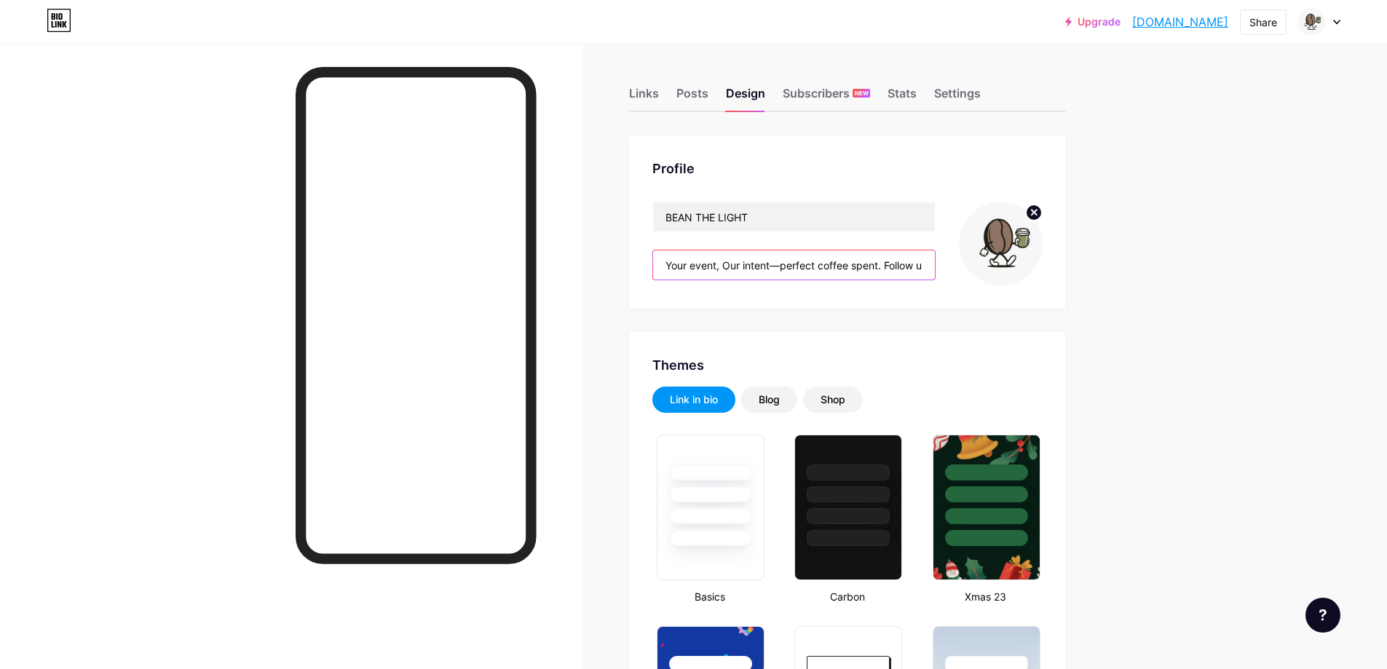
click at [874, 267] on input "Your event, Our intent—perfect coffee spent. Follow us on our Socials!" at bounding box center [794, 265] width 282 height 29
click at [886, 267] on input "Your event, Our intent—perfect coffee spent. Follow us on our Socials!" at bounding box center [794, 265] width 282 height 29
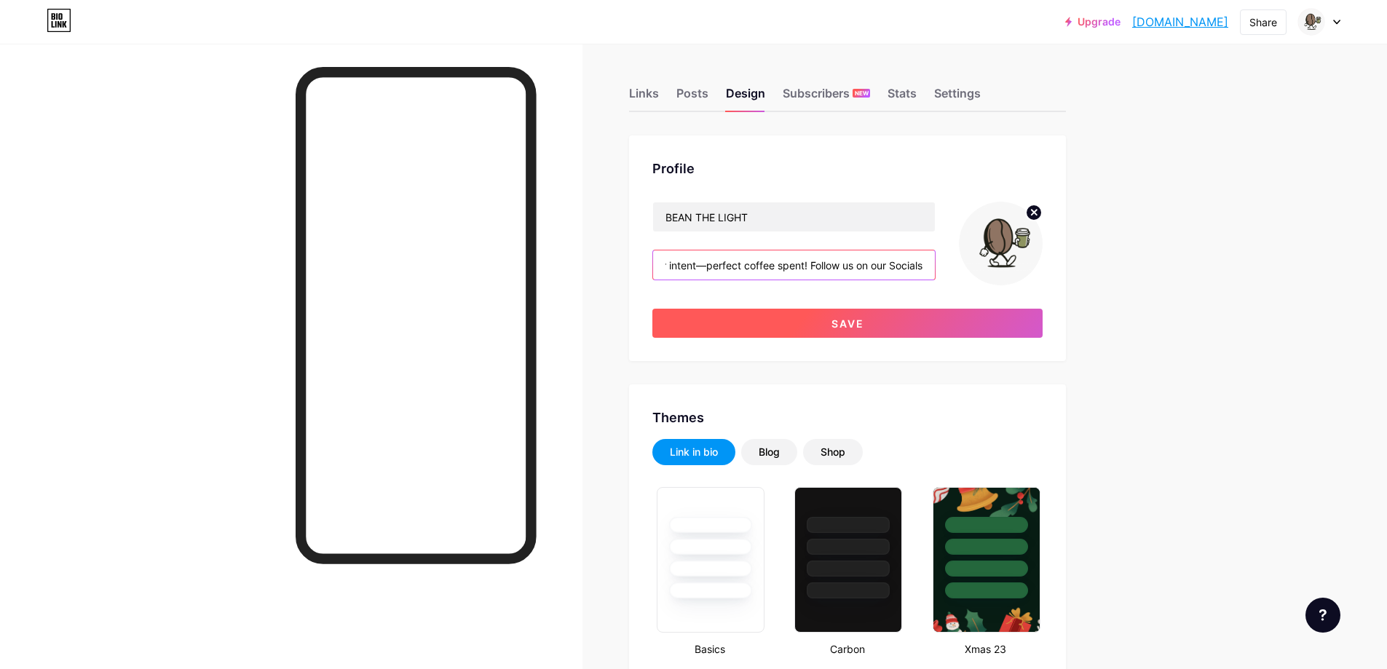
scroll to position [0, 78]
type input "Your event, Our intent—perfect coffee spent! Follow us on our Socials"
click at [1009, 332] on button "Save" at bounding box center [848, 323] width 390 height 29
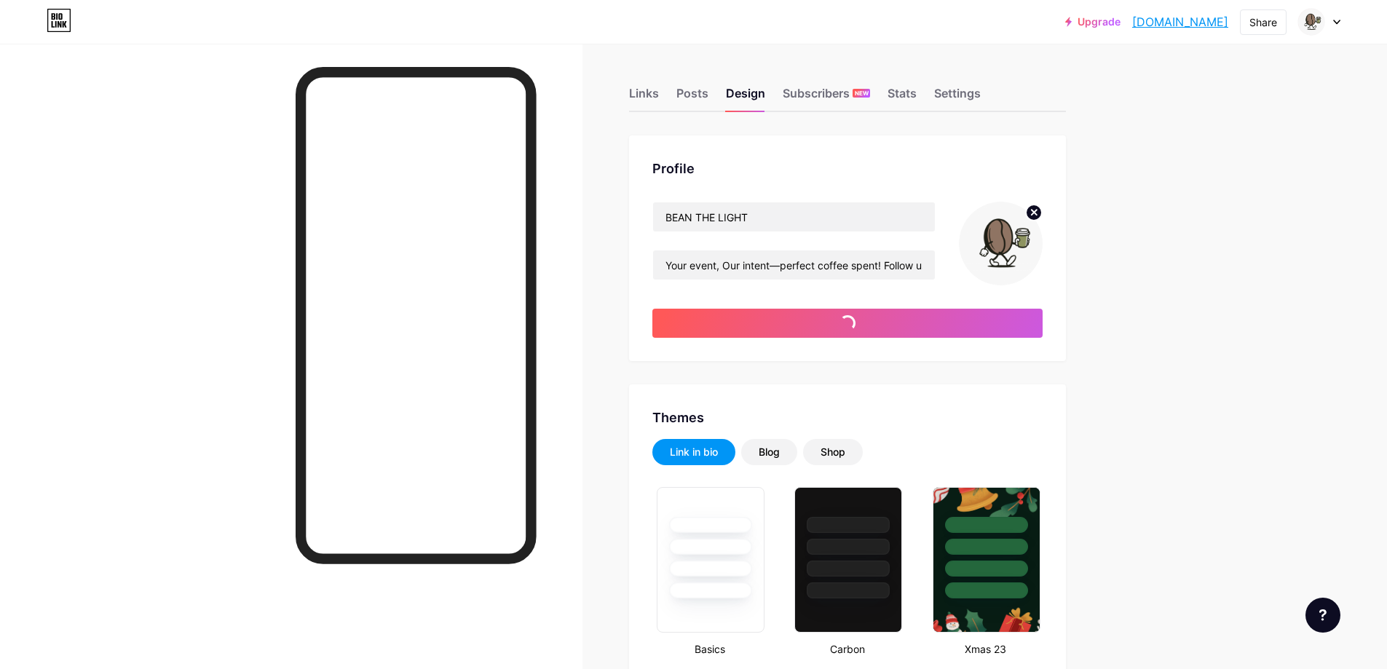
type input "#1b692f"
type input "#ffffff"
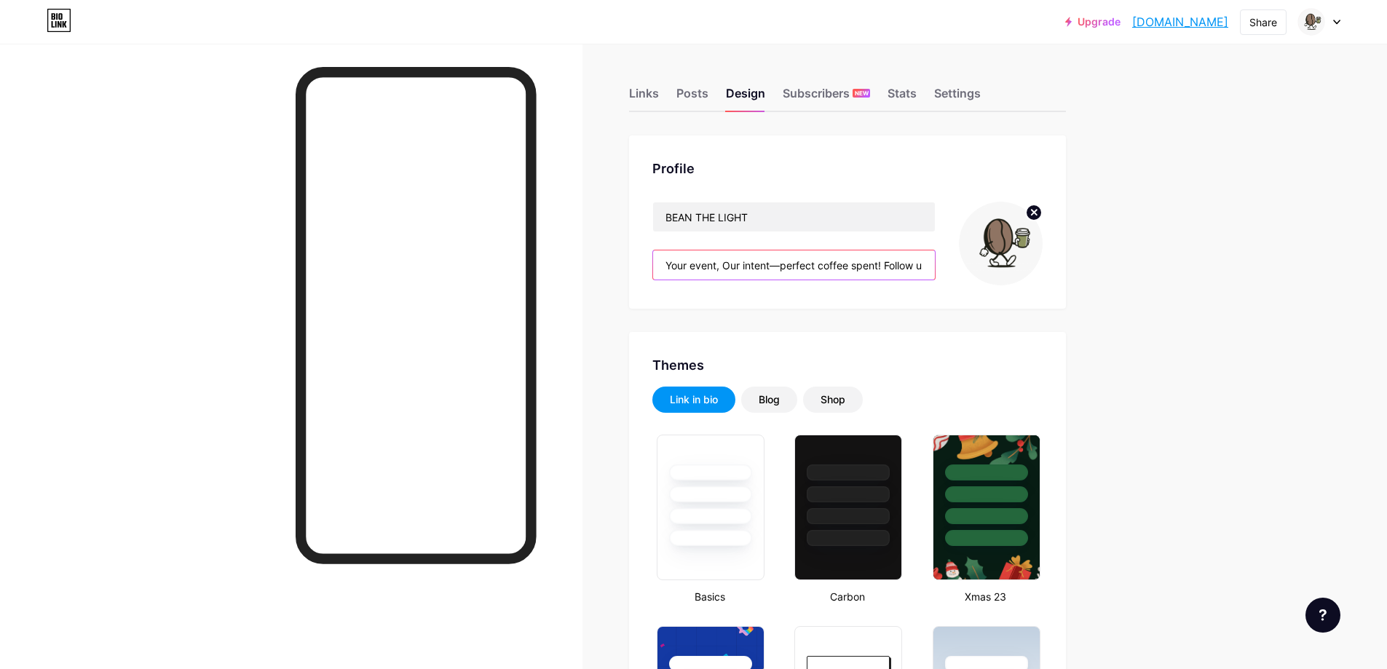
drag, startPoint x: 884, startPoint y: 264, endPoint x: 653, endPoint y: 269, distance: 231.7
click at [653, 269] on div "Profile BEAN THE LIGHT Your event, Our intent—perfect coffee spent! Follow us o…" at bounding box center [847, 221] width 437 height 173
click at [861, 274] on input "Your event, Our intent—perfect coffee spent! Follow us on our Socials" at bounding box center [794, 265] width 282 height 29
click at [902, 269] on input "Your event, Our intent—perfect coffee spent! Follow us on our Socials" at bounding box center [794, 265] width 282 height 29
click at [889, 266] on input "Your event, Our intent—perfect coffee spent! Follow us on our Socials" at bounding box center [794, 265] width 282 height 29
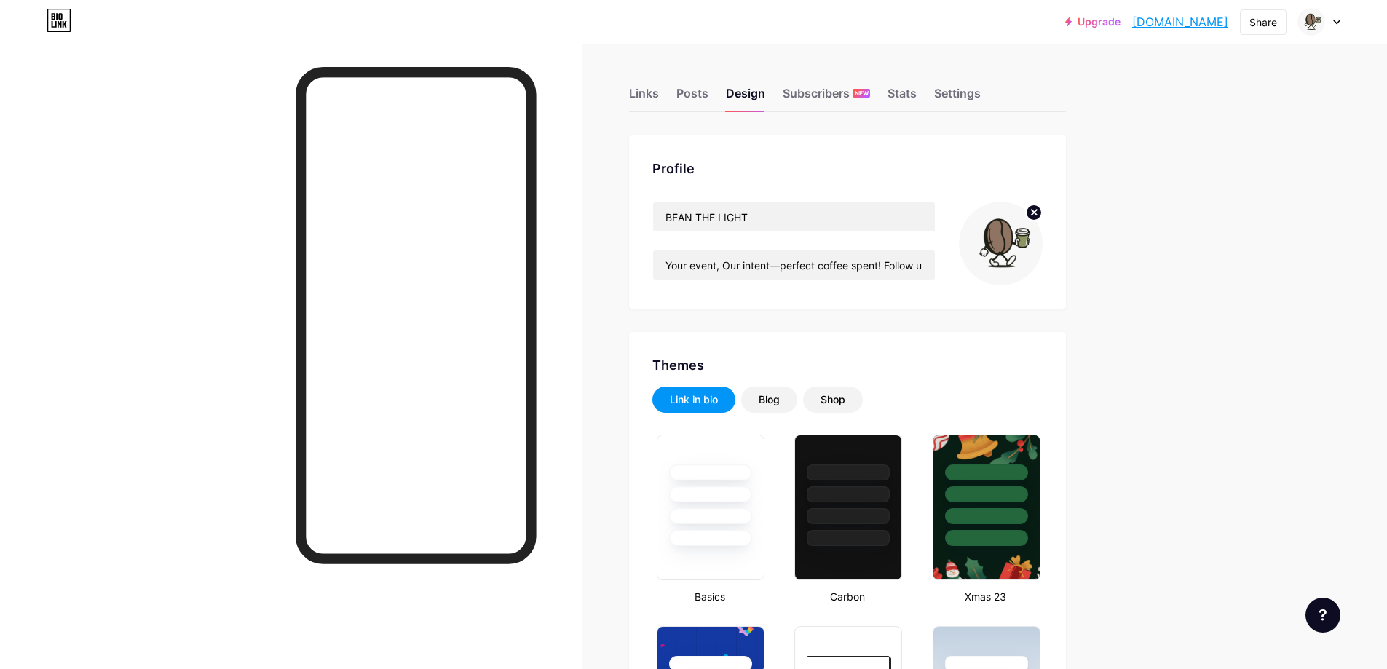
click at [896, 269] on input "Your event, Our intent—perfect coffee spent! Follow us on our Socials" at bounding box center [794, 265] width 282 height 29
drag, startPoint x: 886, startPoint y: 266, endPoint x: 916, endPoint y: 266, distance: 30.6
click at [916, 266] on input "Your event, Our intent—perfect coffee spent! Follow us on our Socials" at bounding box center [794, 265] width 282 height 29
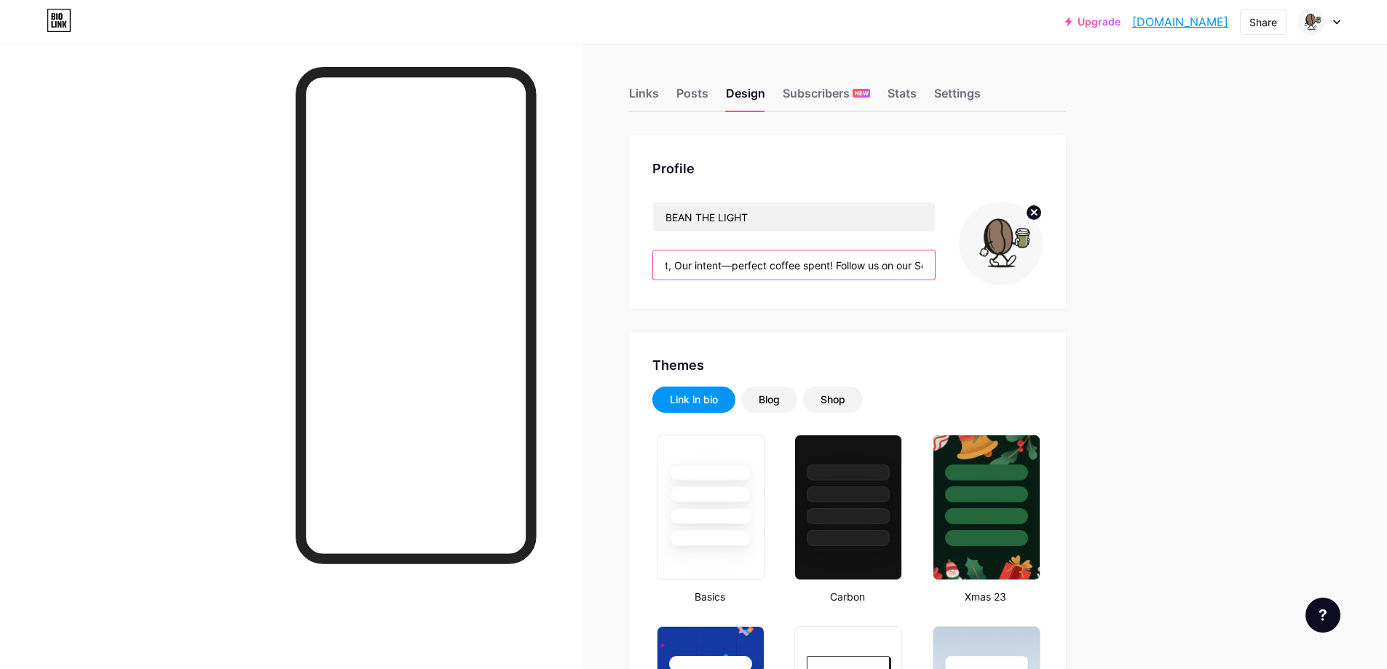
click at [875, 261] on input "Your event, Our intent—perfect coffee spent! Follow us on our Socials" at bounding box center [794, 265] width 282 height 29
drag, startPoint x: 838, startPoint y: 266, endPoint x: 911, endPoint y: 268, distance: 73.6
click at [911, 268] on input "Your event, Our intent—perfect coffee spent! Follow us on our Socials" at bounding box center [794, 265] width 282 height 29
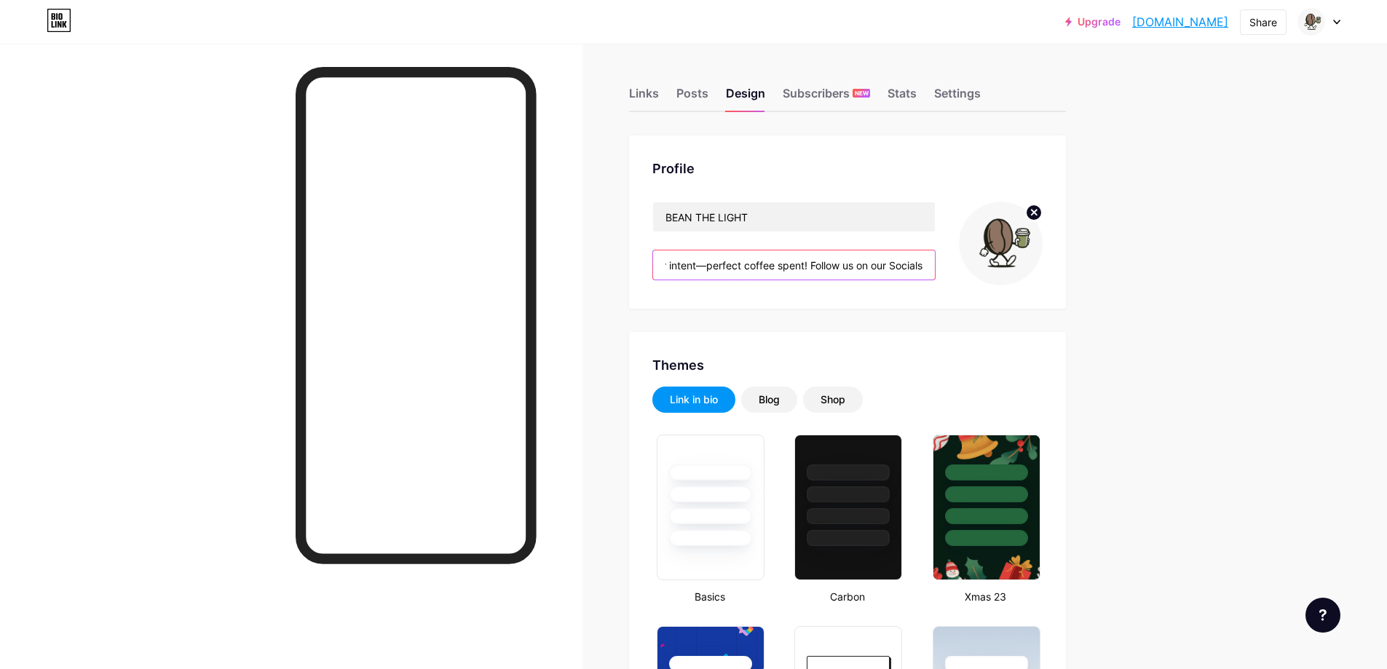
drag, startPoint x: 843, startPoint y: 264, endPoint x: 1000, endPoint y: 281, distance: 158.3
click at [1000, 281] on div "BEAN THE LIGHT Your event, Our intent—perfect coffee spent! Follow us on our So…" at bounding box center [848, 244] width 390 height 84
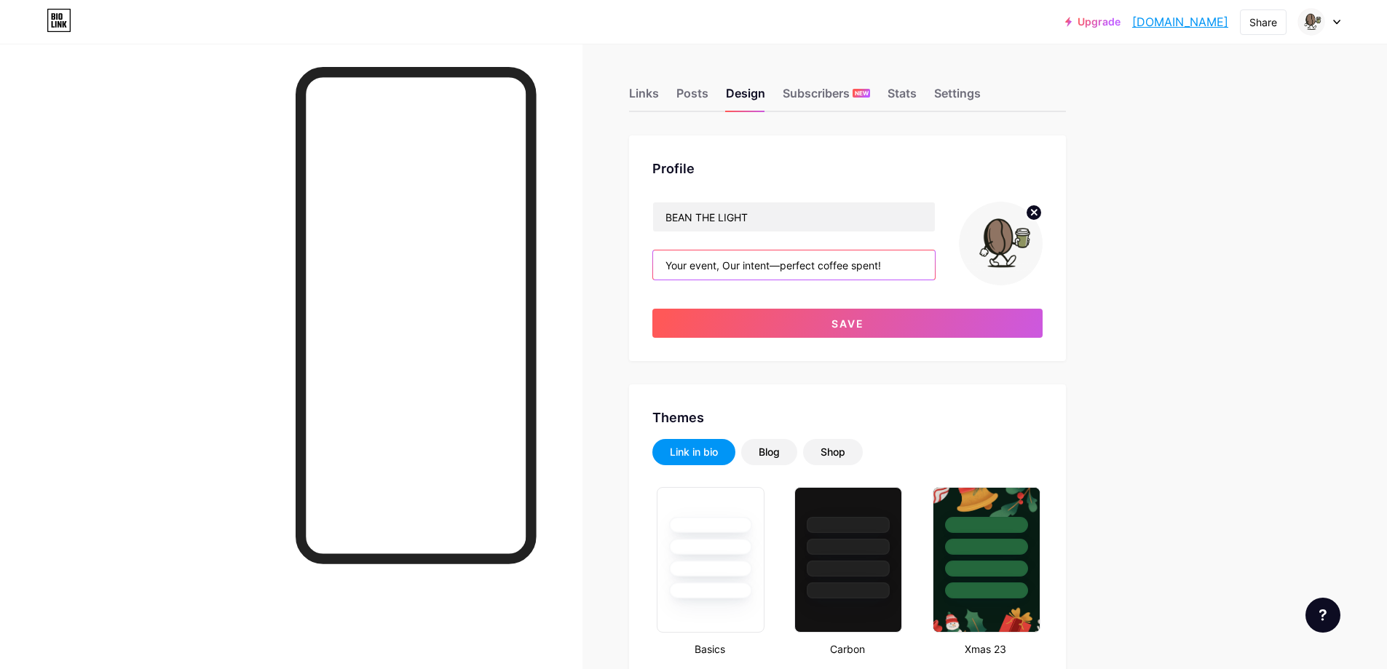
scroll to position [0, 0]
type input "Your event, Our intent—perfect coffee spent!"
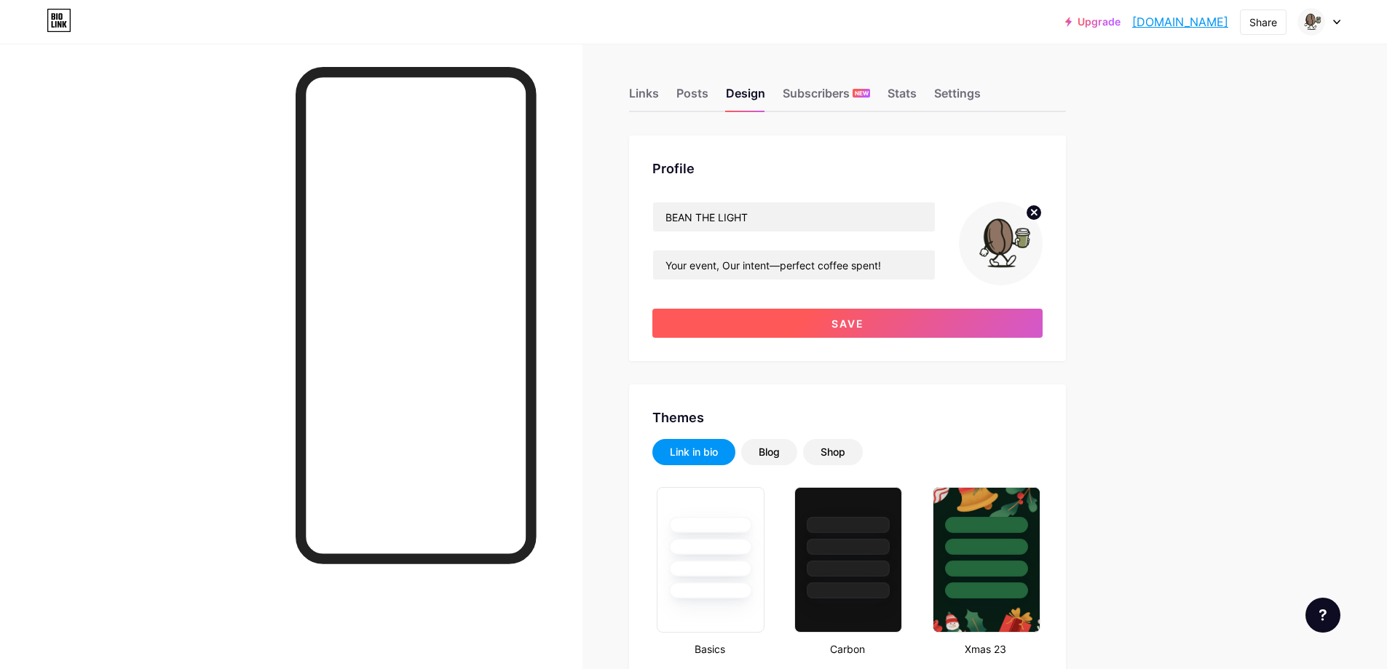
click at [881, 329] on button "Save" at bounding box center [848, 323] width 390 height 29
type input "#1b692f"
type input "#ffffff"
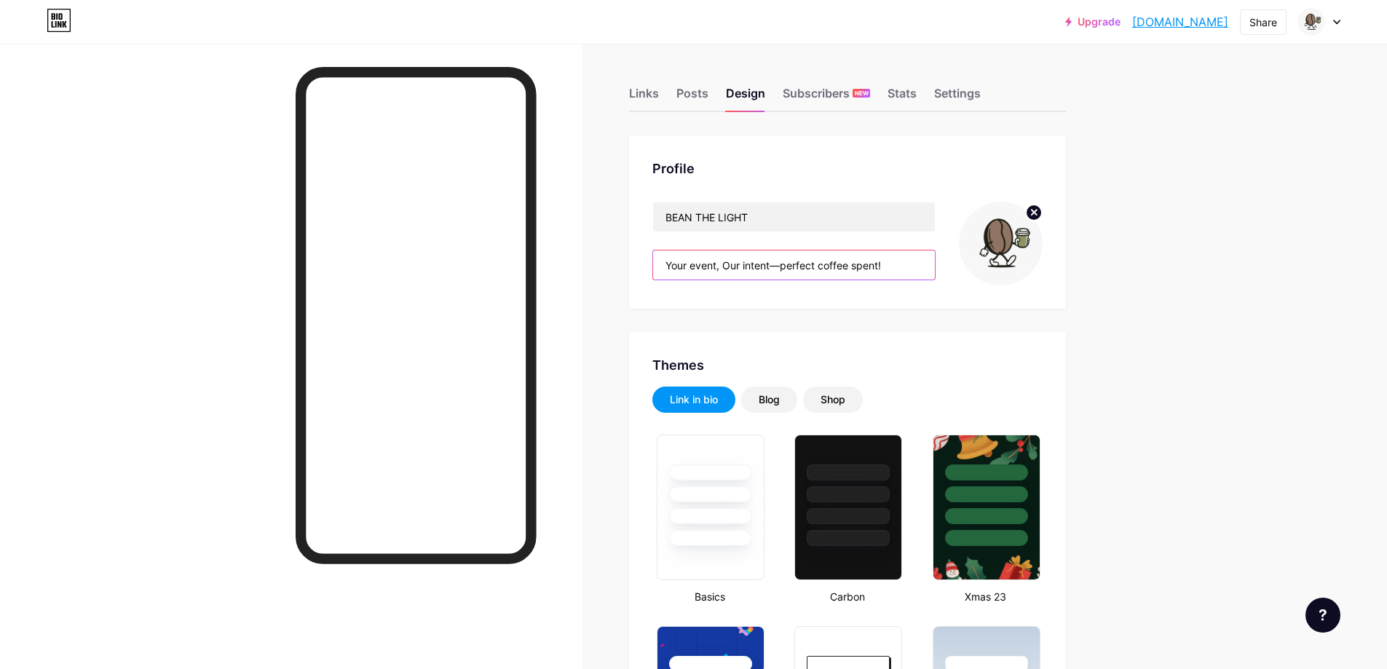
click at [776, 266] on input "Your event, Our intent—perfect coffee spent!" at bounding box center [794, 265] width 282 height 29
click at [702, 268] on input "Your event, Our intent—perfect coffee spent!" at bounding box center [794, 265] width 282 height 29
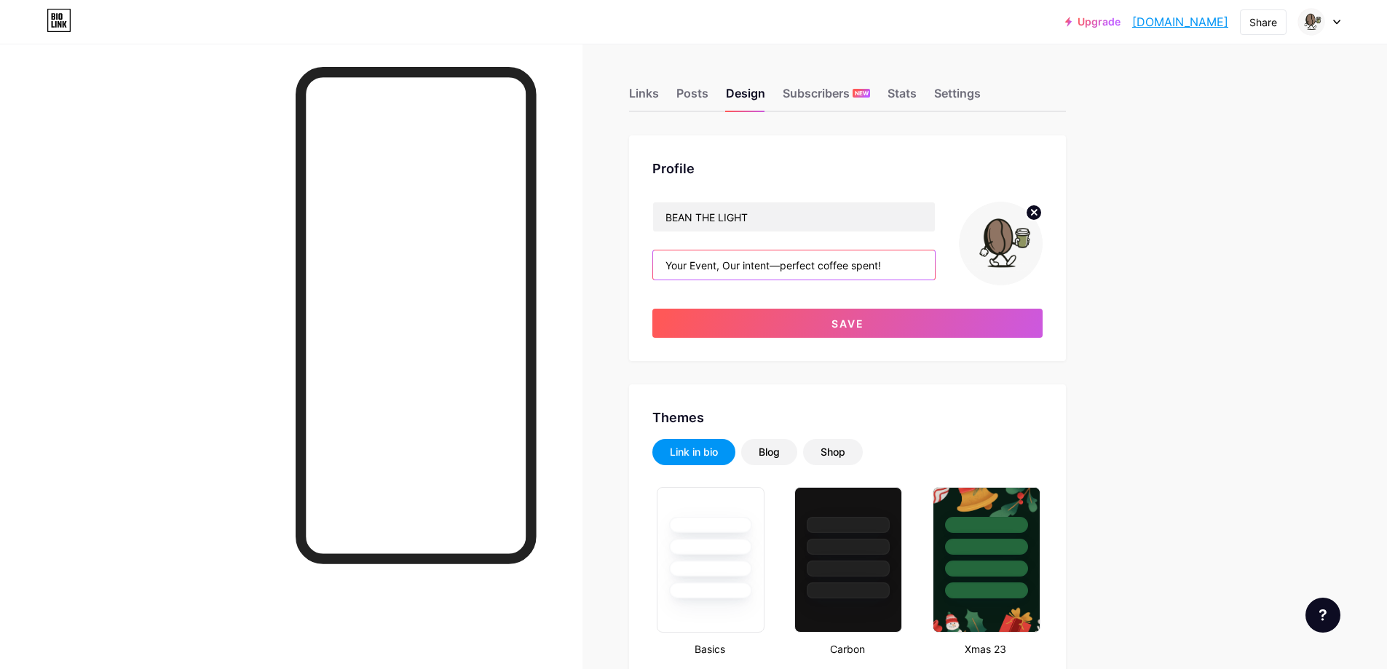
click at [753, 269] on input "Your Event, Our intent—perfect coffee spent!" at bounding box center [794, 265] width 282 height 29
click at [840, 261] on input "Your Event, Our Intent—perfect coffee spent!" at bounding box center [794, 265] width 282 height 29
click at [906, 269] on input "Your Event, Our Intent—perfect coffee spent!" at bounding box center [794, 265] width 282 height 29
type input "Your Event, Our Intent—perfect coffee spent!"
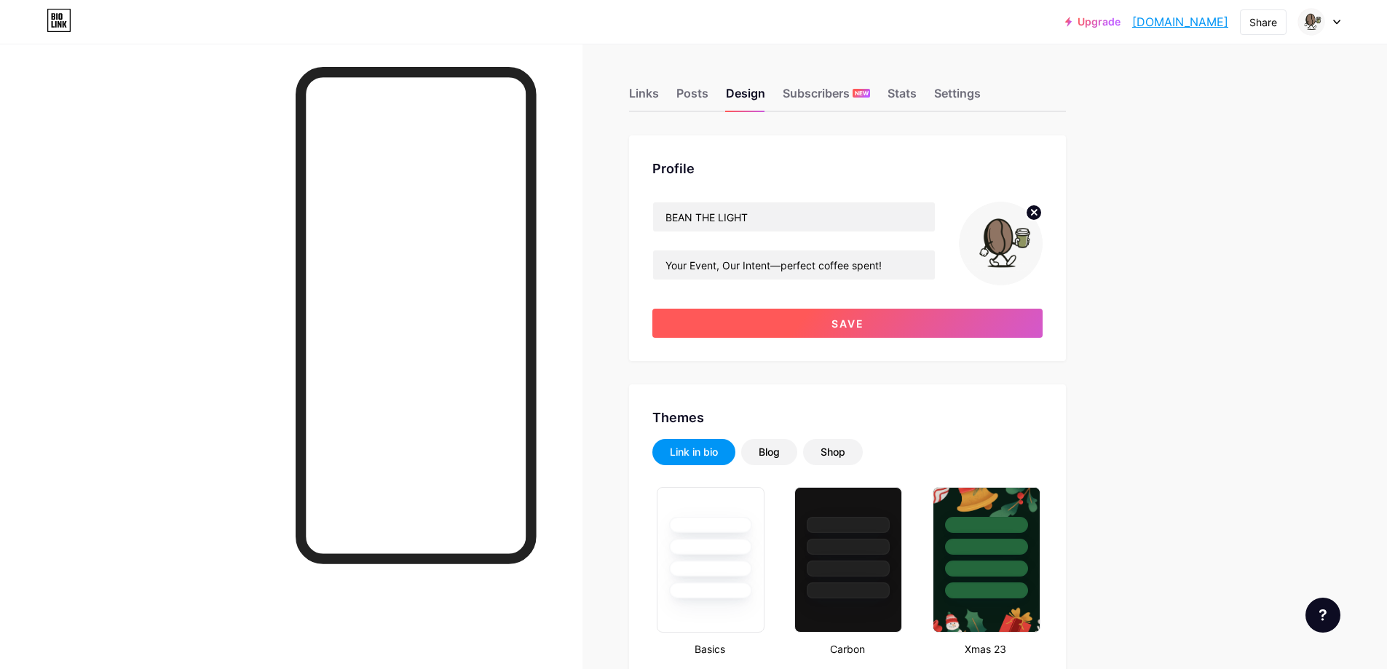
click at [830, 327] on button "Save" at bounding box center [848, 323] width 390 height 29
type input "#1b692f"
type input "#ffffff"
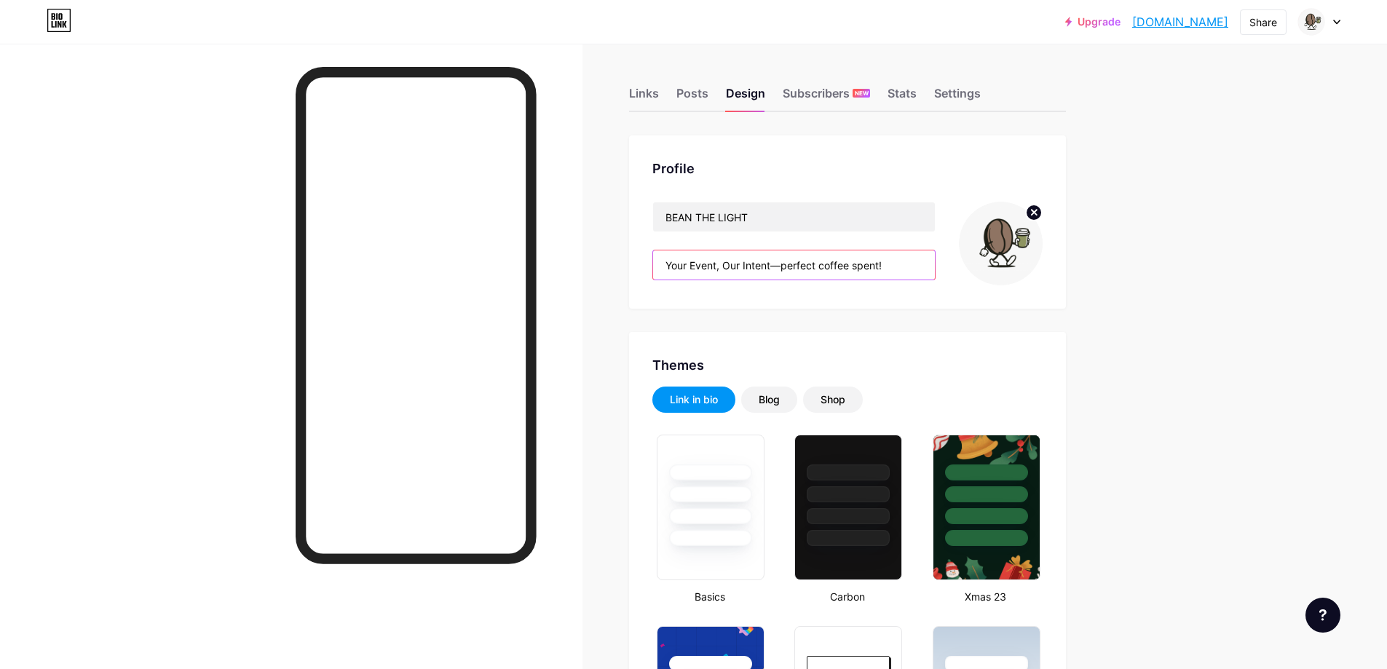
drag, startPoint x: 897, startPoint y: 271, endPoint x: 588, endPoint y: 269, distance: 308.1
paste input "Let us BEAN the Light at your next event! Corporate, weddings, birthdays - we'v…"
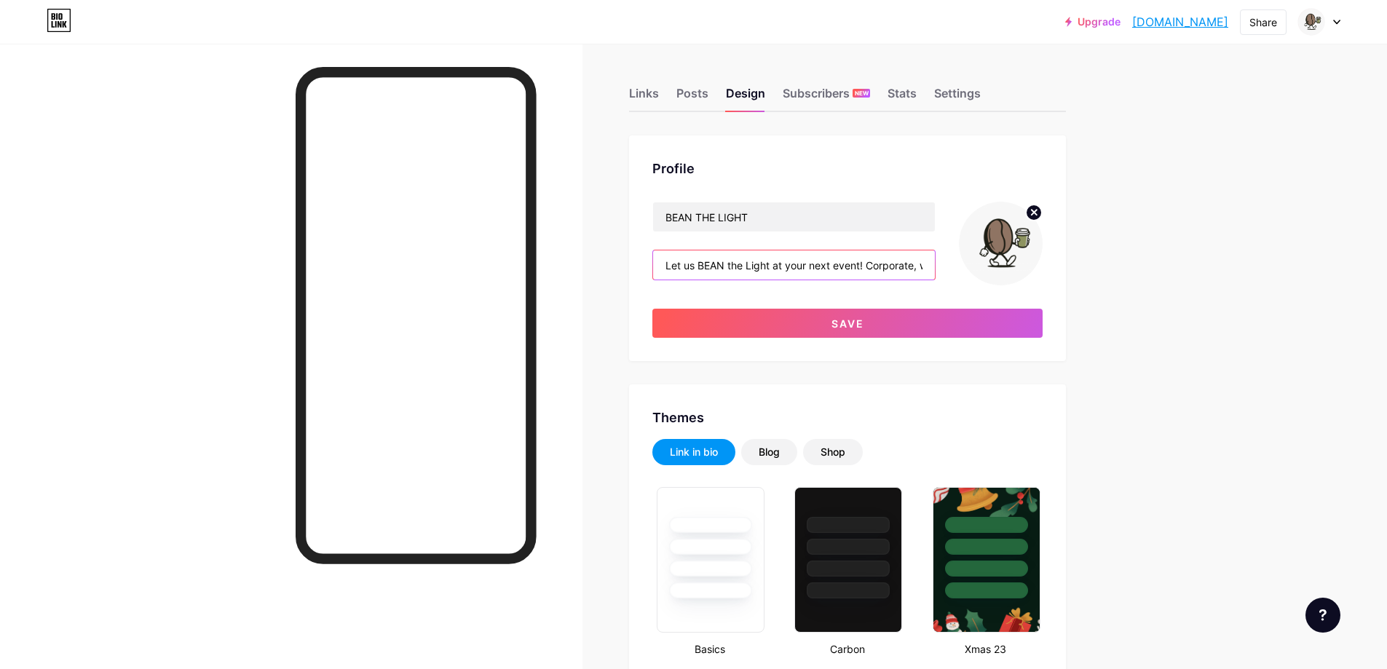
scroll to position [0, 288]
type input "Let us BEAN the Light at your next event! Corporate, weddings, birthdays - we'v…"
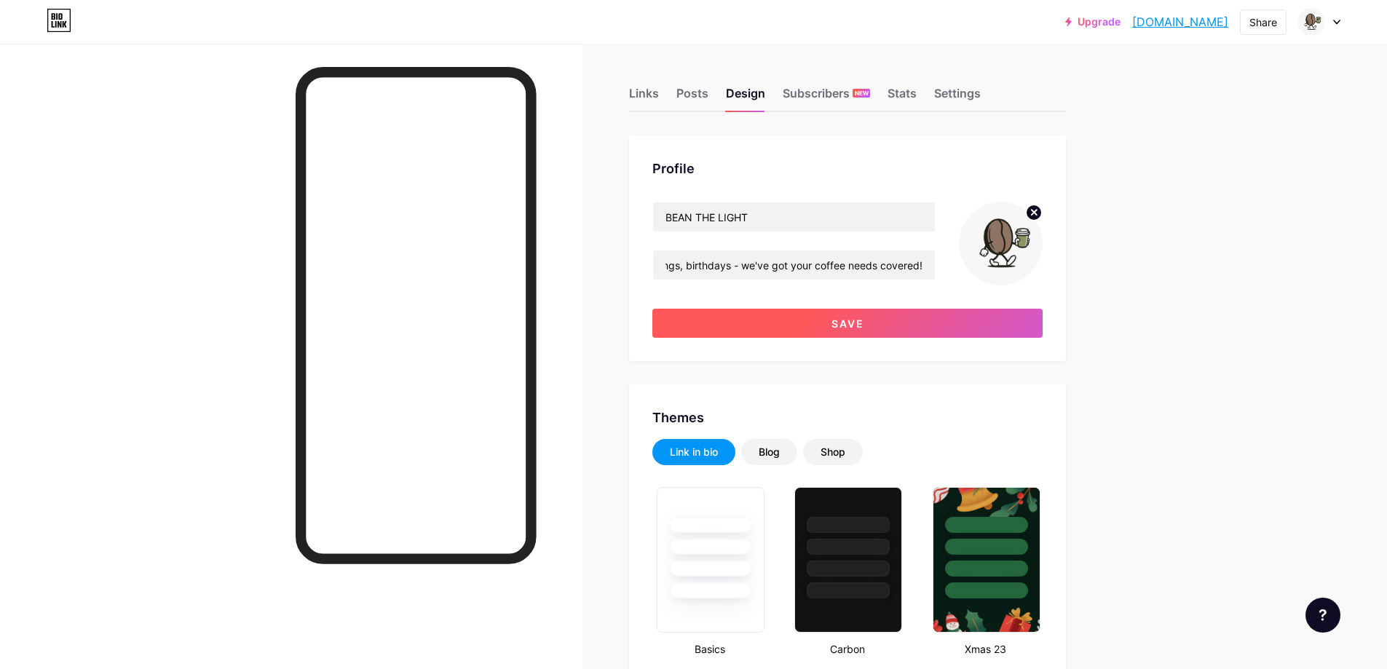
click at [803, 327] on button "Save" at bounding box center [848, 323] width 390 height 29
type input "#1b692f"
type input "#ffffff"
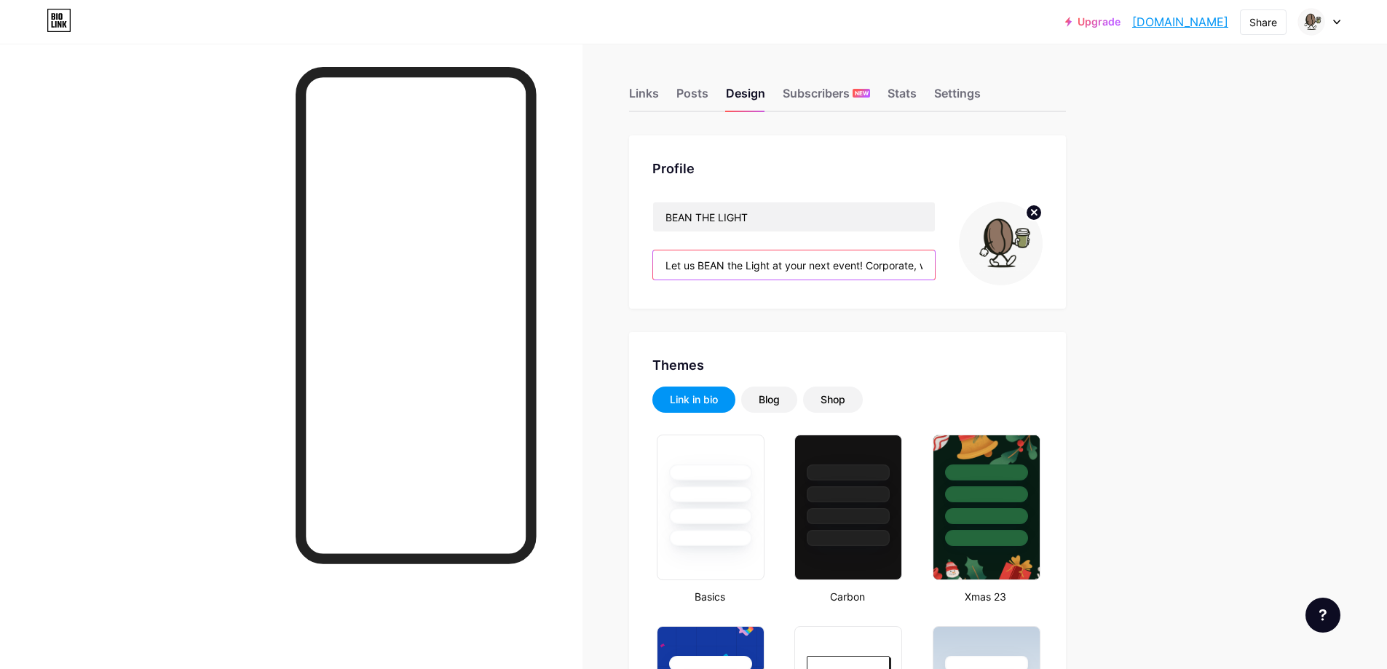
click at [726, 261] on input "Let us BEAN the Light at your next event! Corporate, weddings, birthdays - we'v…" at bounding box center [794, 265] width 282 height 29
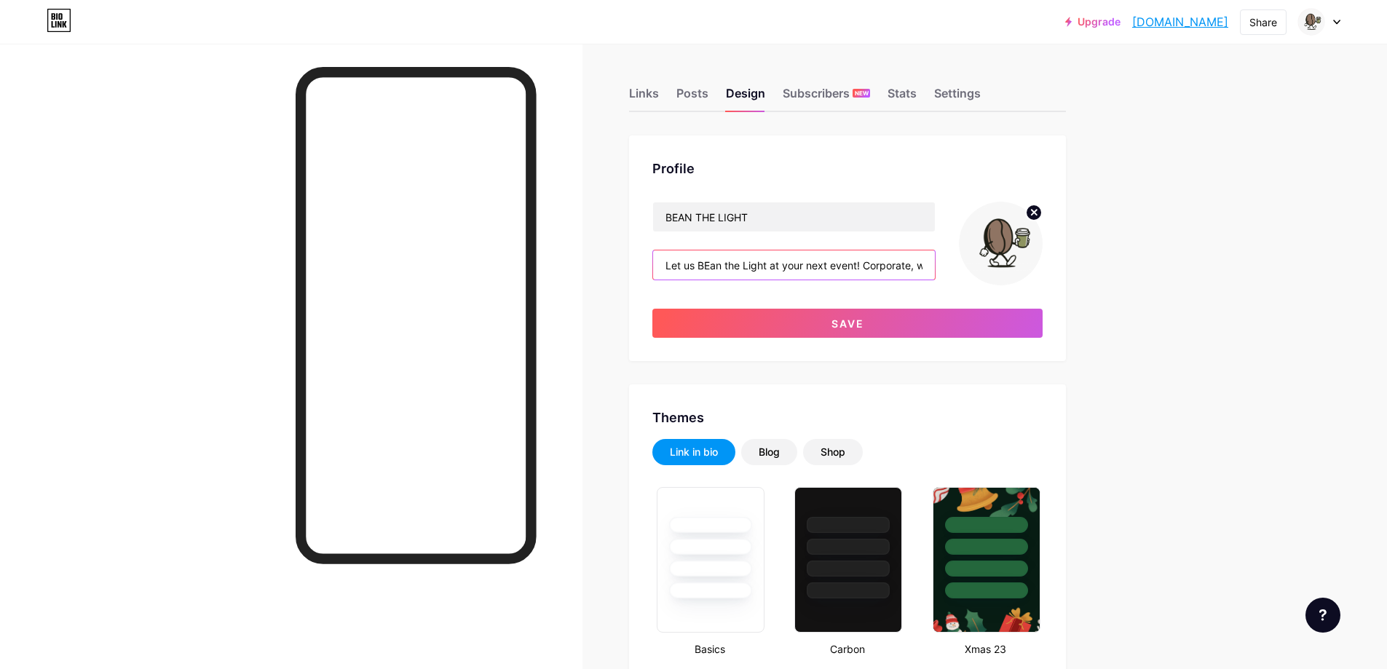
type input "Let us BEan the Light at your next event! Corporate, weddings, birthdays - we'v…"
